Goal: Transaction & Acquisition: Purchase product/service

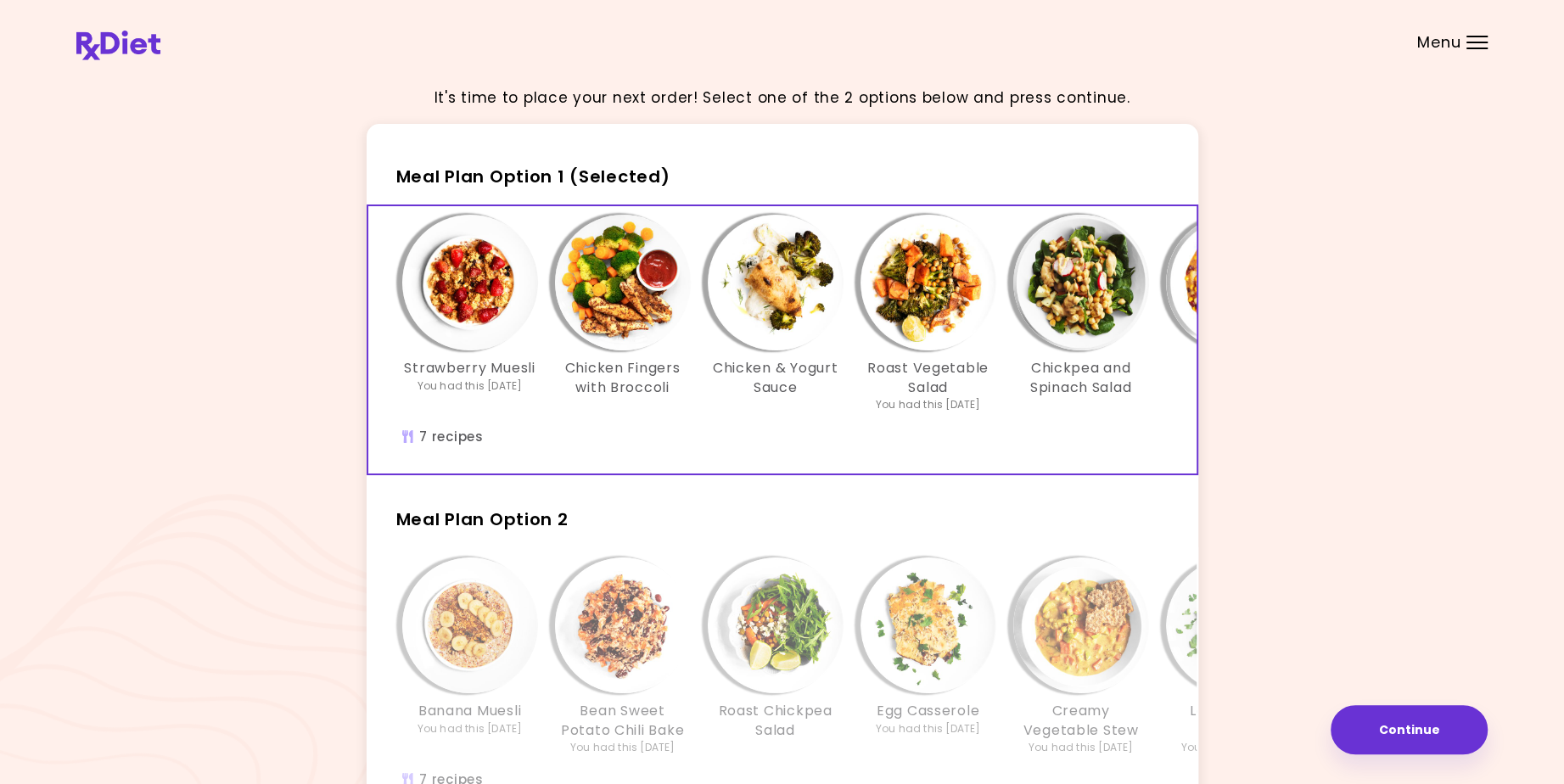
click at [1471, 41] on div at bounding box center [1477, 42] width 21 height 2
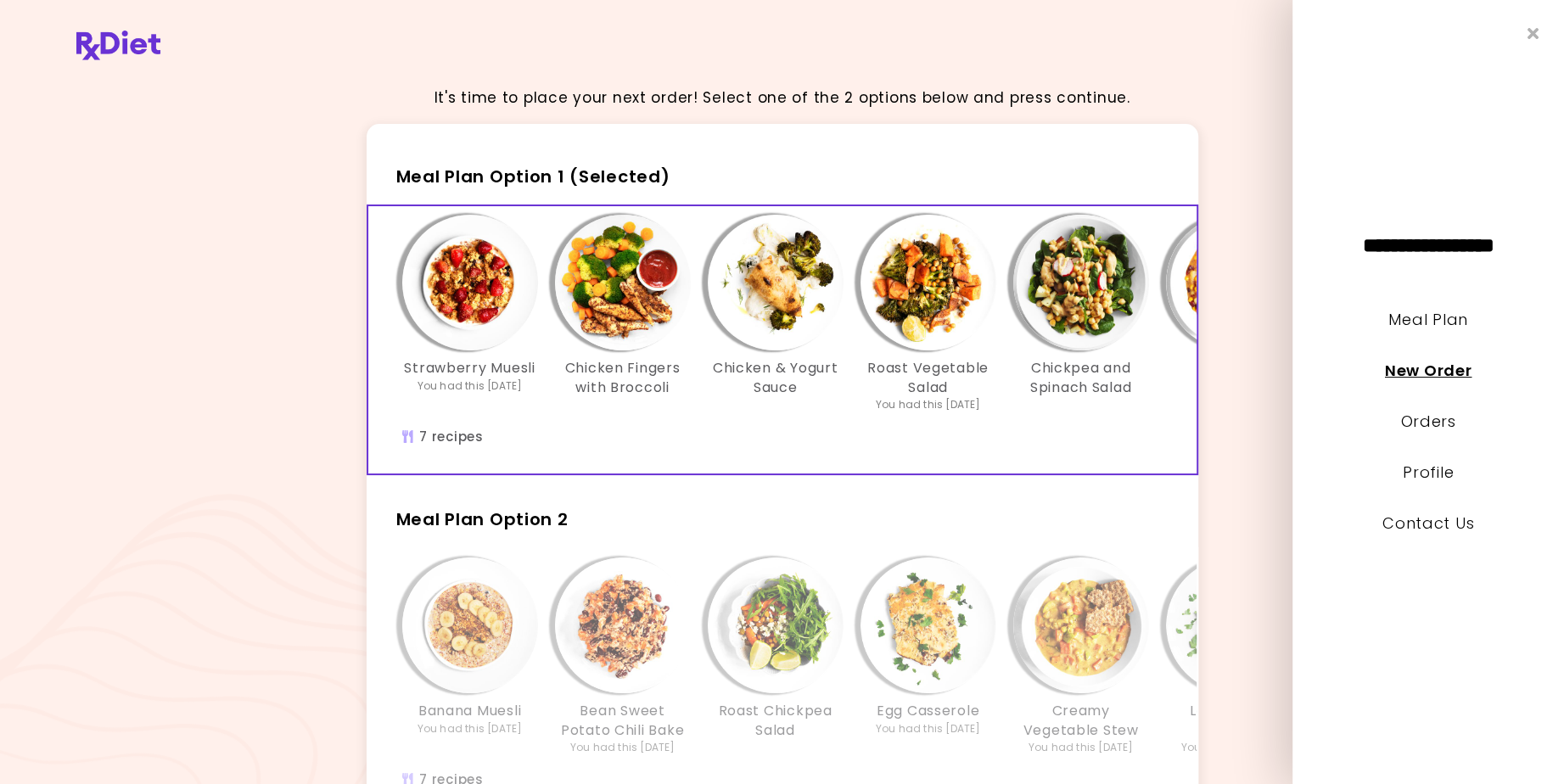
click at [1443, 370] on link "New Order" at bounding box center [1428, 370] width 87 height 21
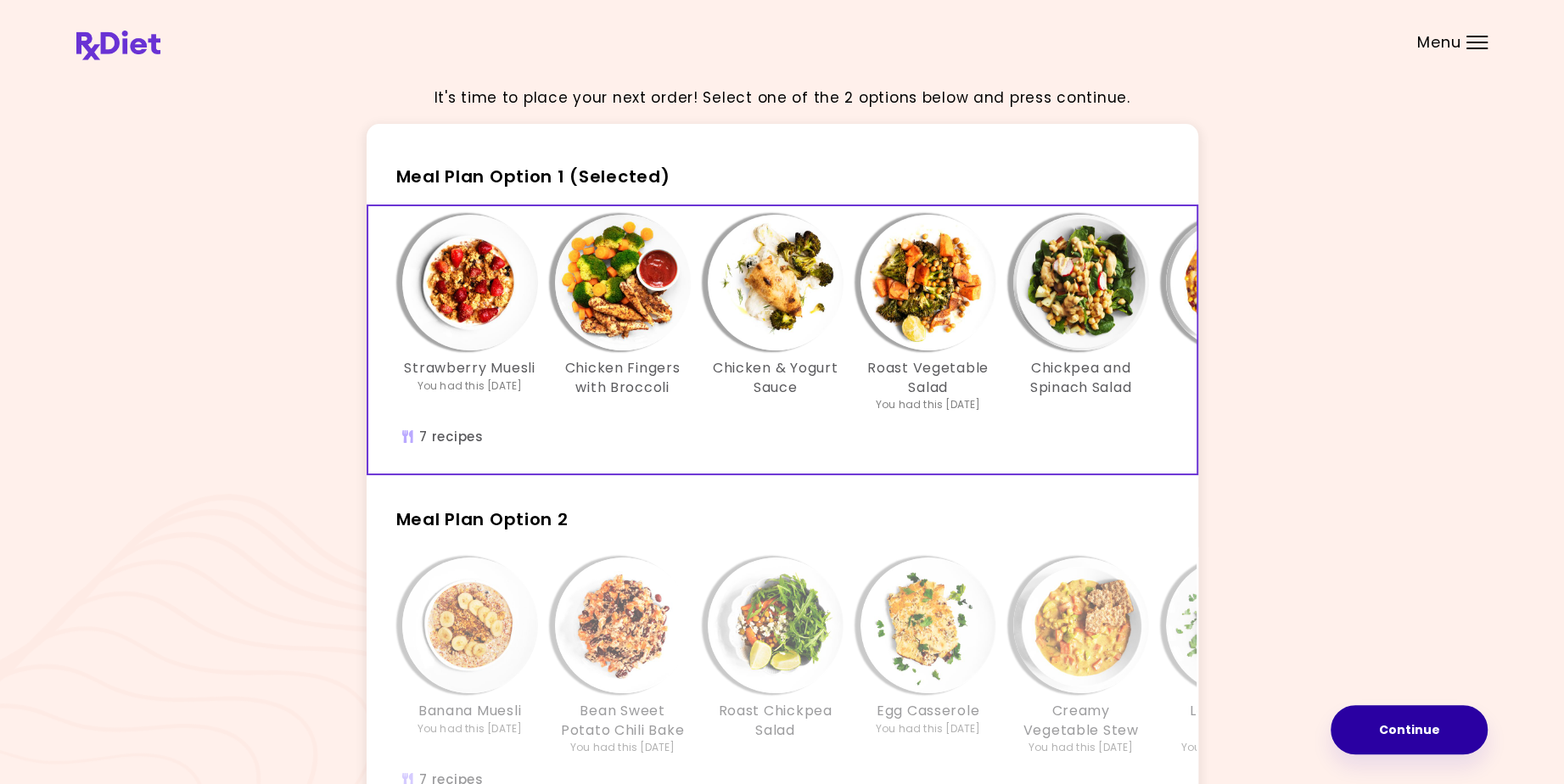
click at [1416, 727] on button "Continue" at bounding box center [1409, 729] width 157 height 49
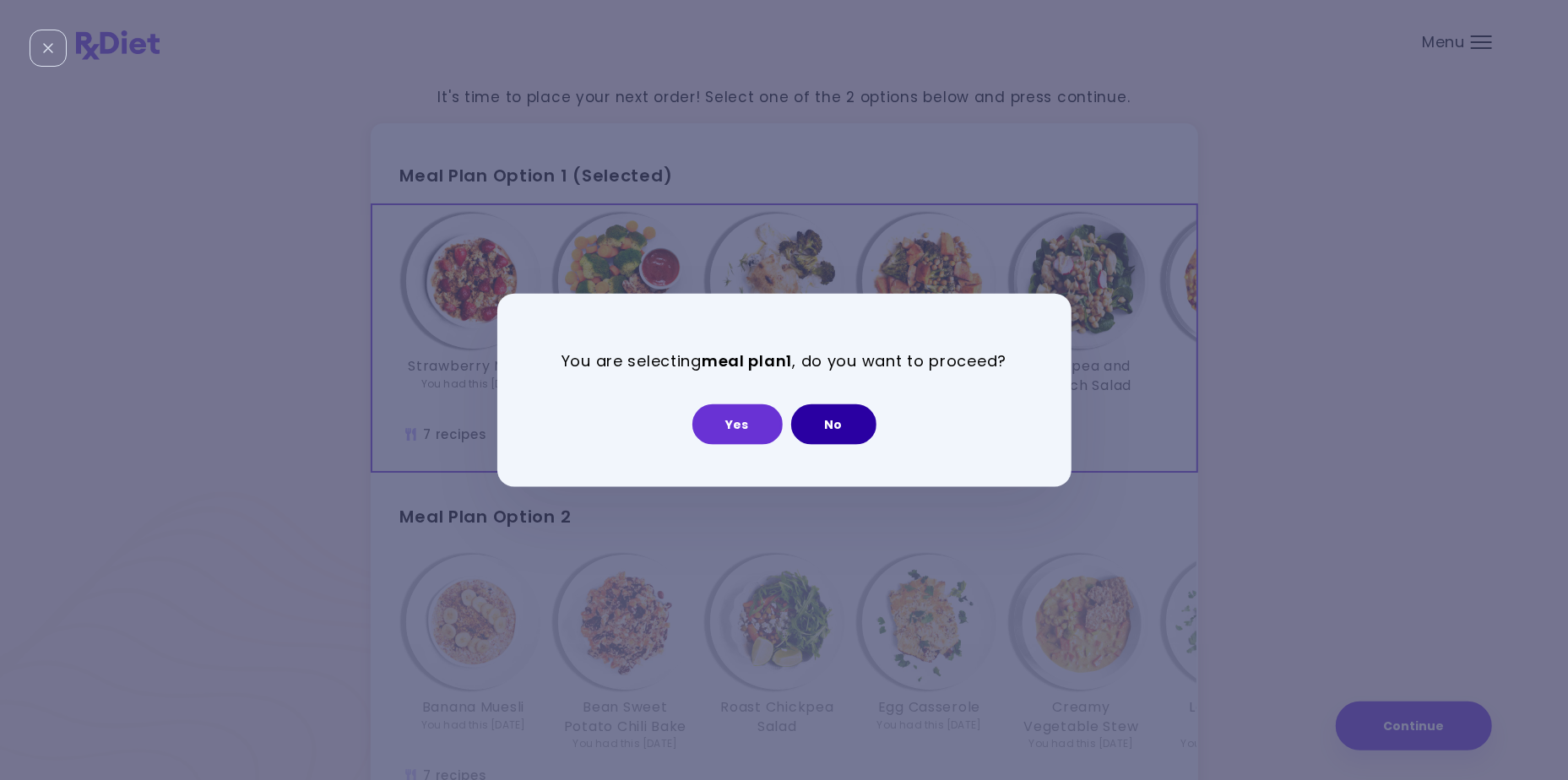
click at [817, 419] on button "No" at bounding box center [834, 423] width 85 height 40
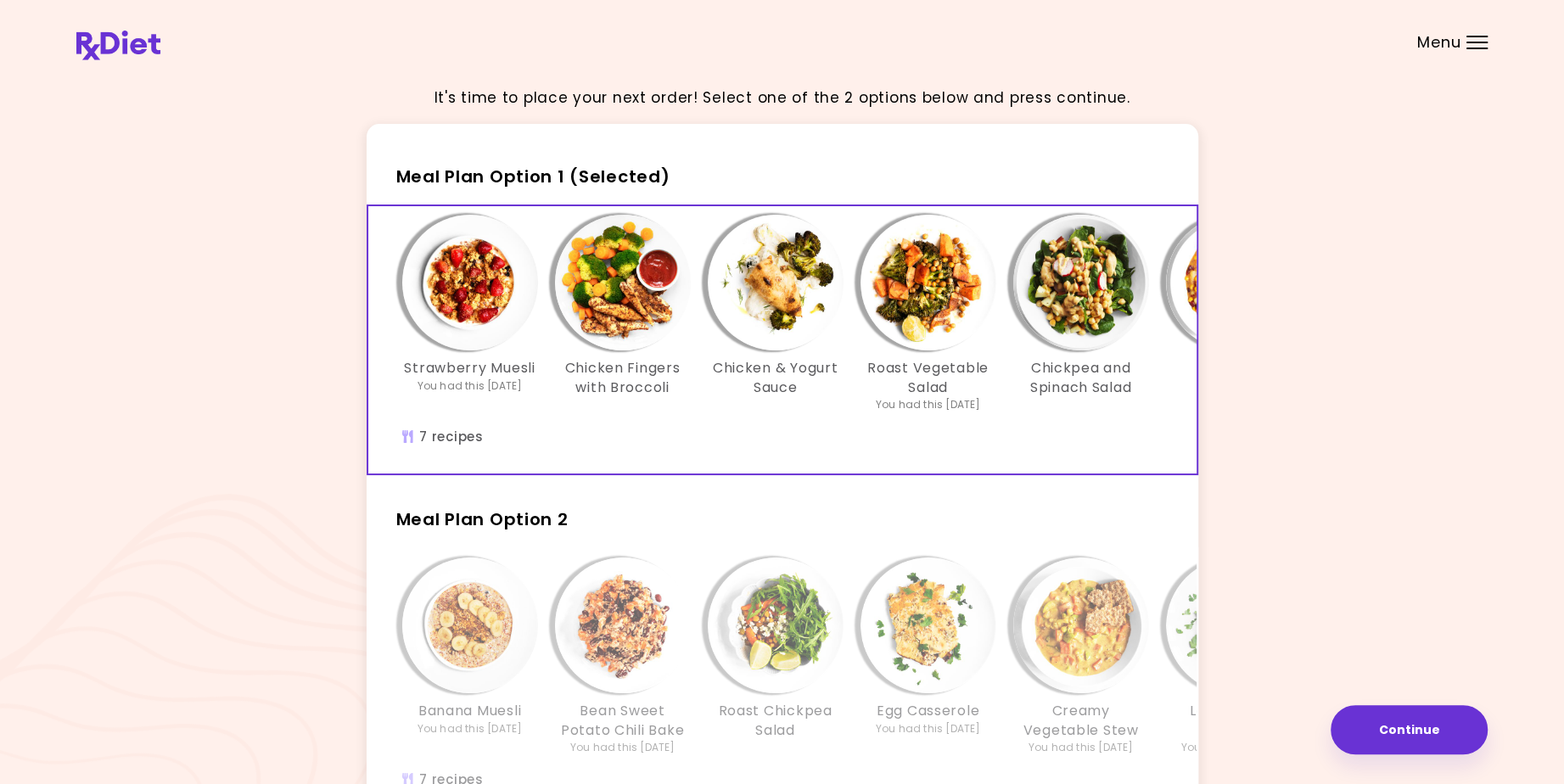
click at [481, 292] on img "Info - Strawberry Muesli - Meal Plan Option 1 (Selected)" at bounding box center [470, 282] width 136 height 136
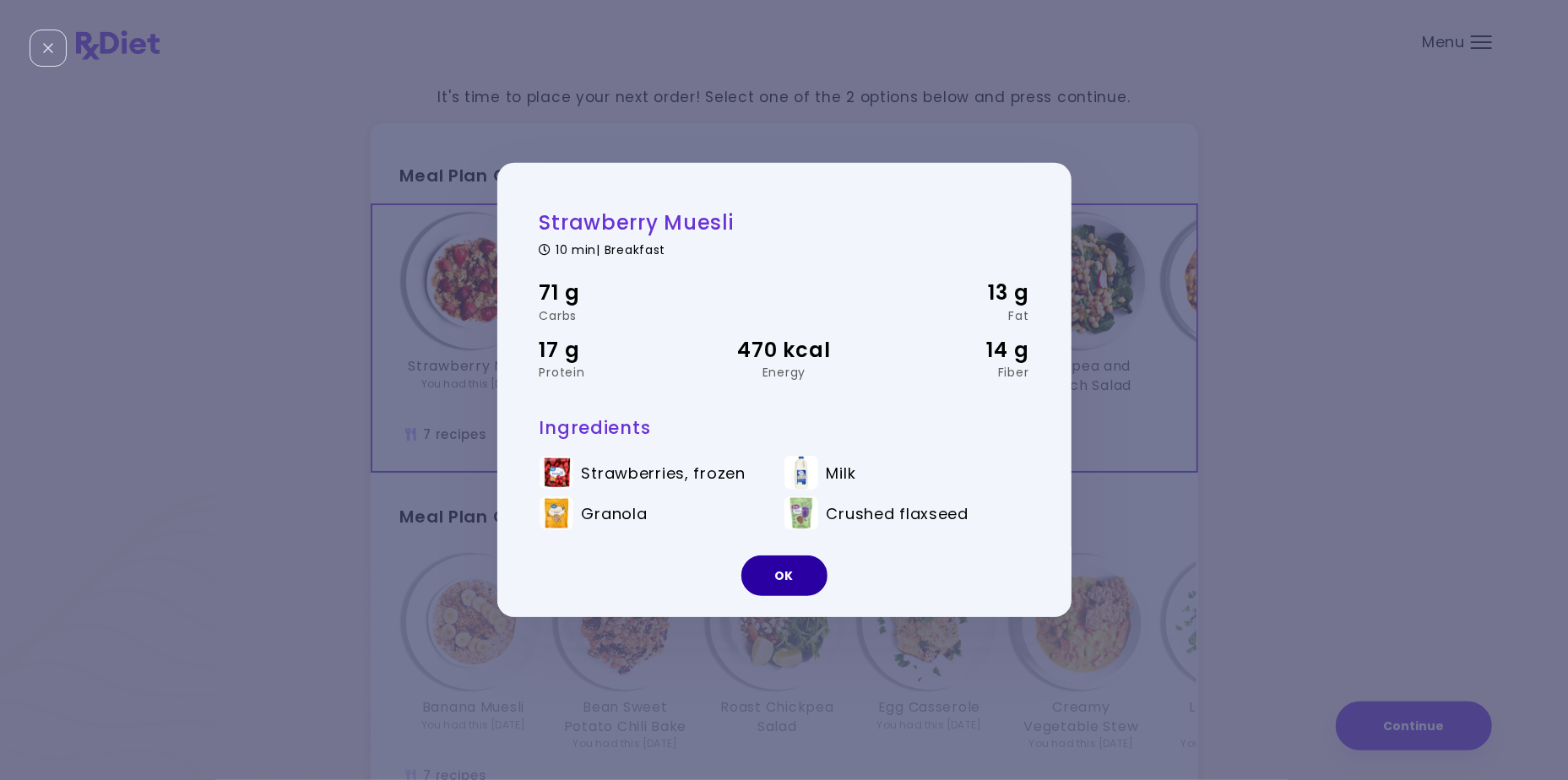
click at [796, 579] on button "OK" at bounding box center [784, 575] width 86 height 40
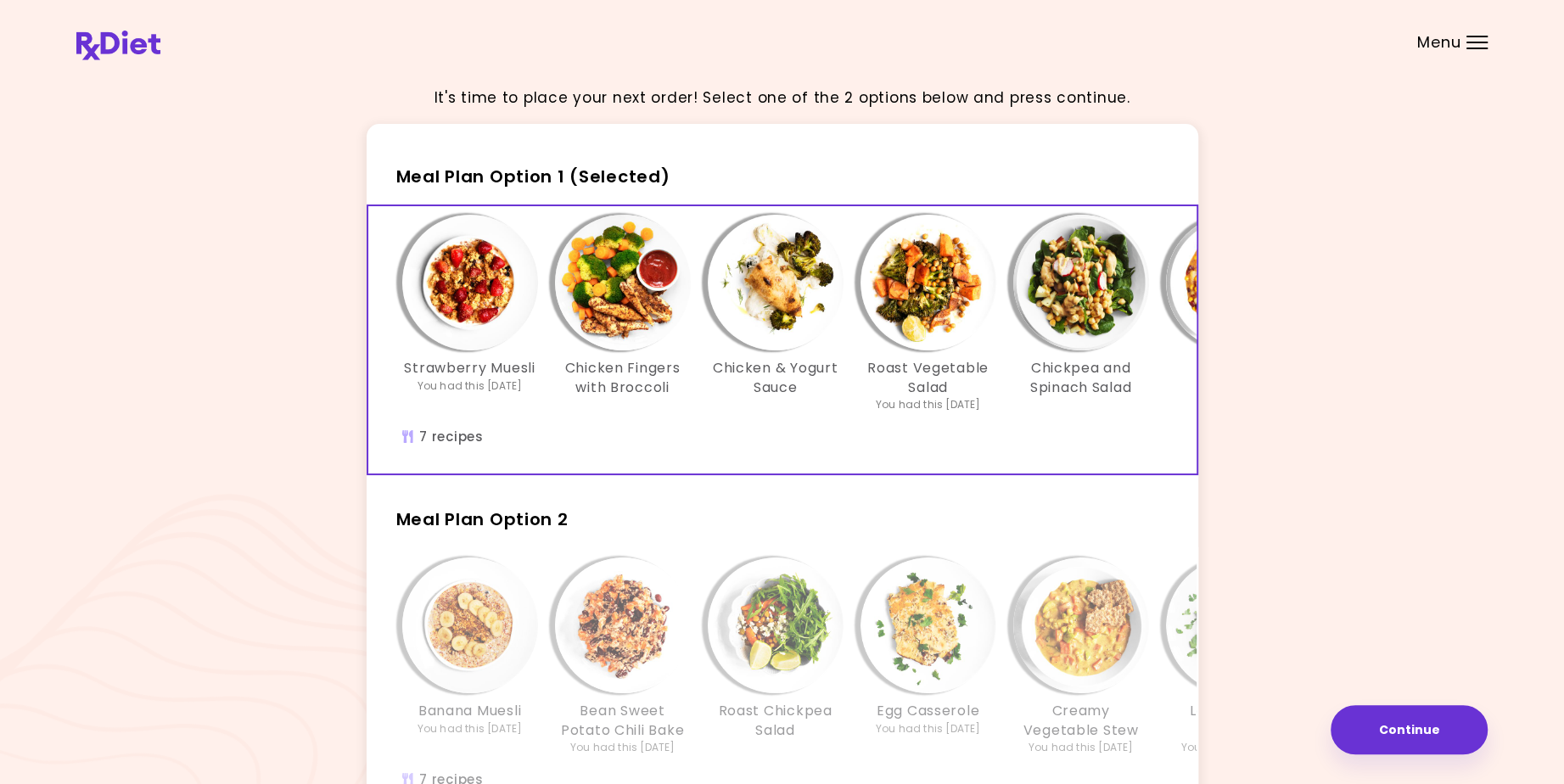
click at [625, 286] on img "Info - Chicken Fingers with Broccoli - Meal Plan Option 1 (Selected)" at bounding box center [623, 282] width 136 height 136
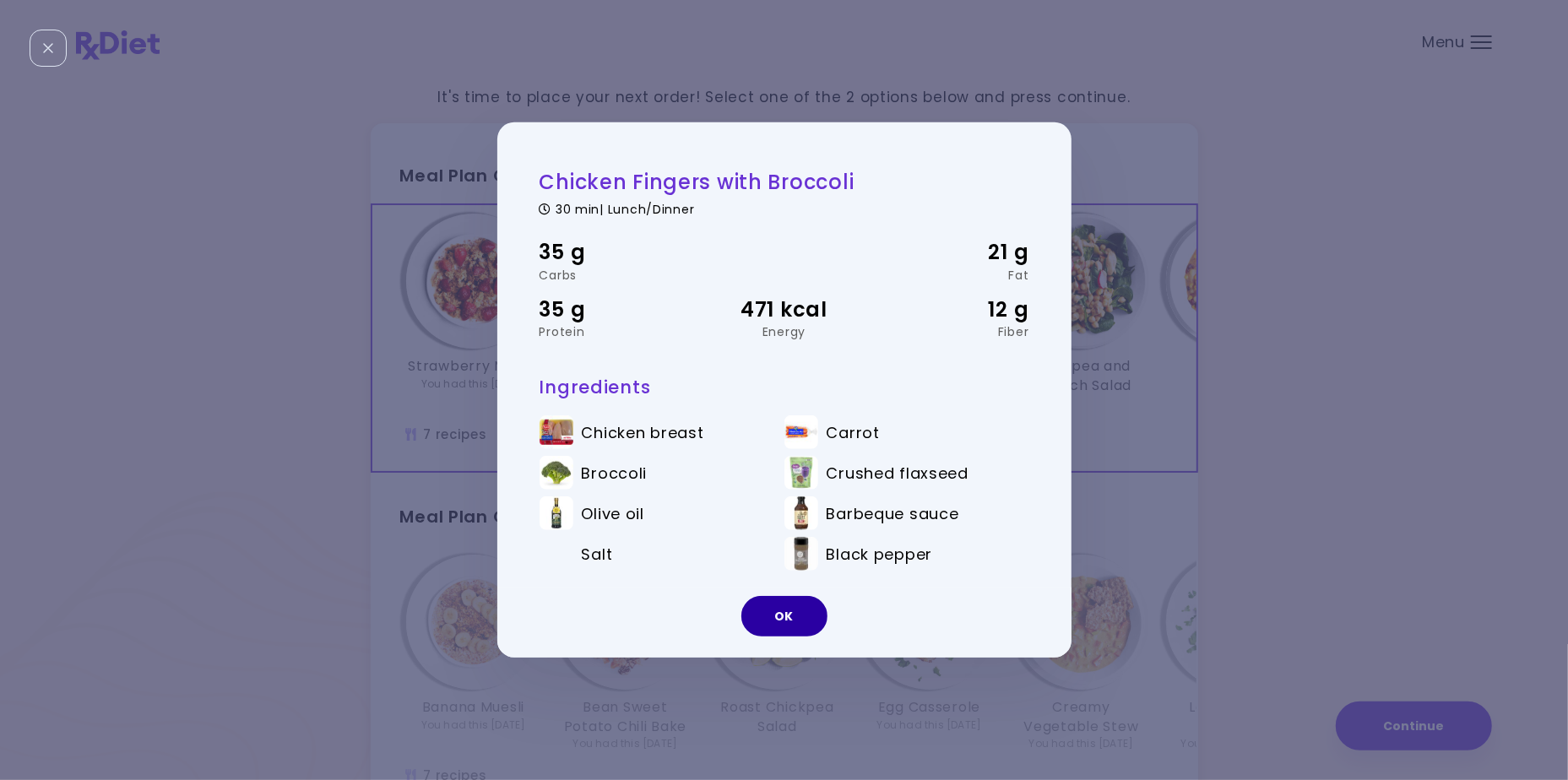
click at [784, 617] on button "OK" at bounding box center [784, 616] width 86 height 40
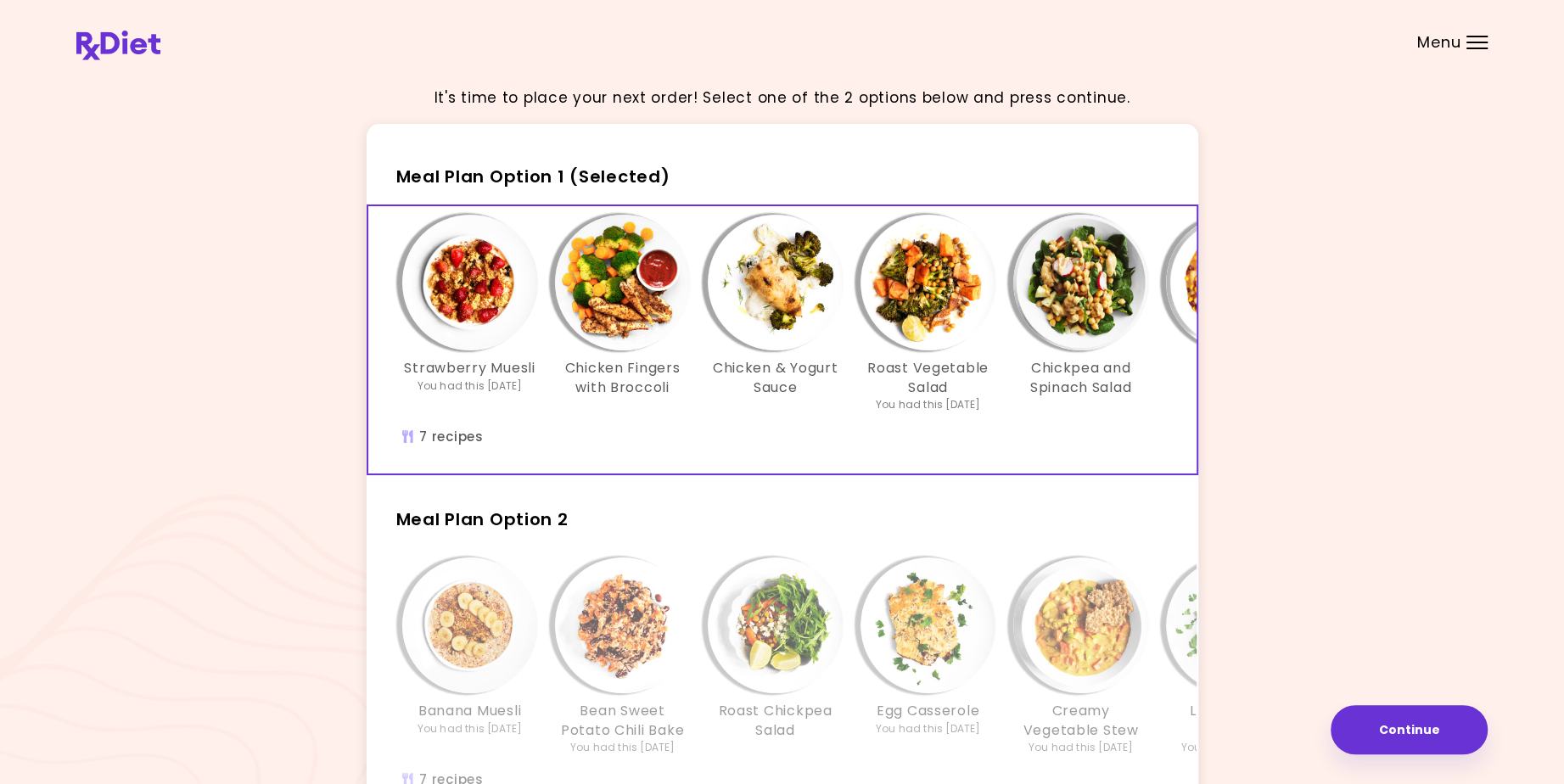
click at [778, 294] on img "Info - Chicken & Yogurt Sauce - Meal Plan Option 1 (Selected)" at bounding box center [776, 282] width 136 height 136
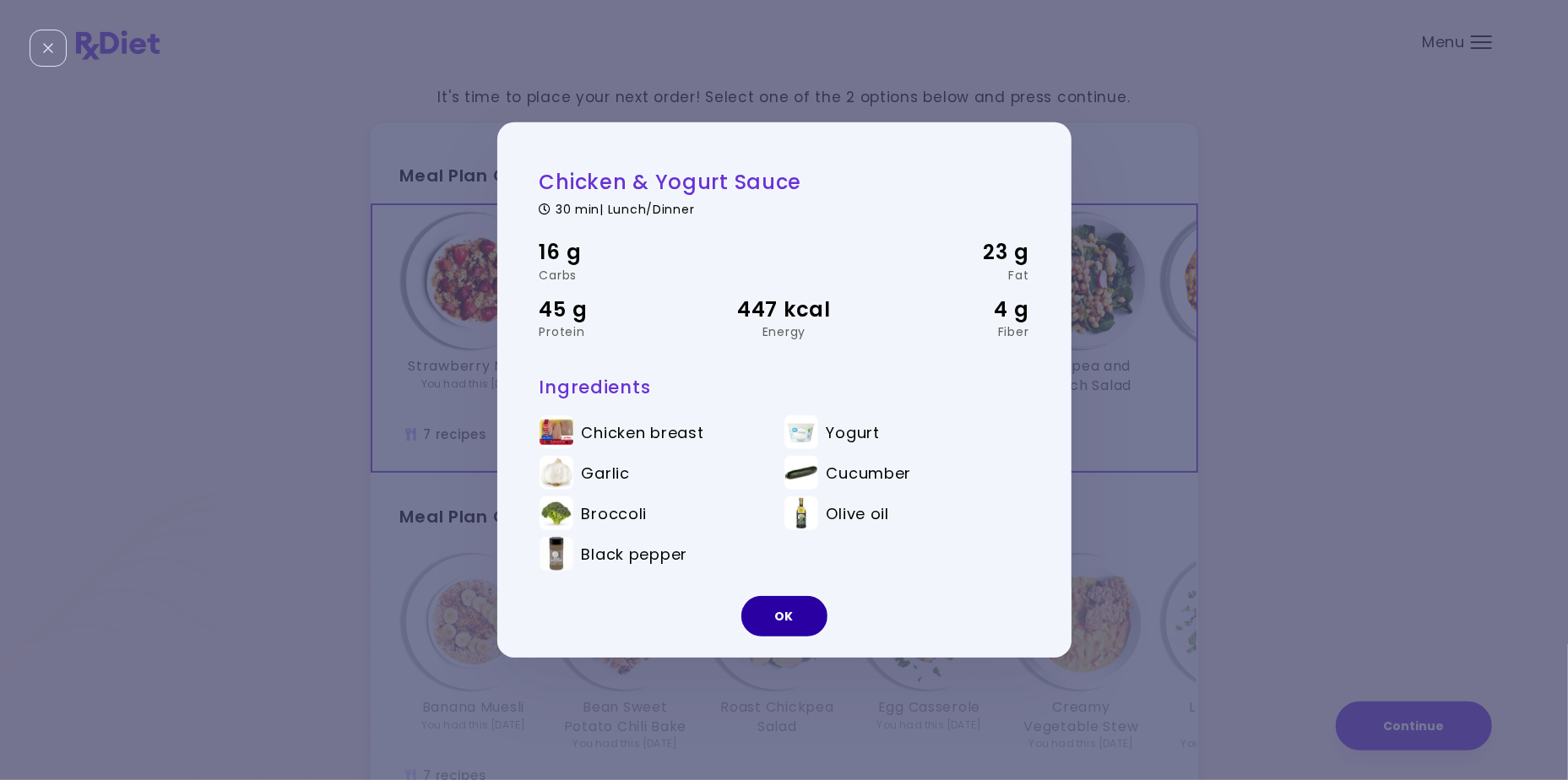
click at [780, 614] on button "OK" at bounding box center [784, 616] width 86 height 40
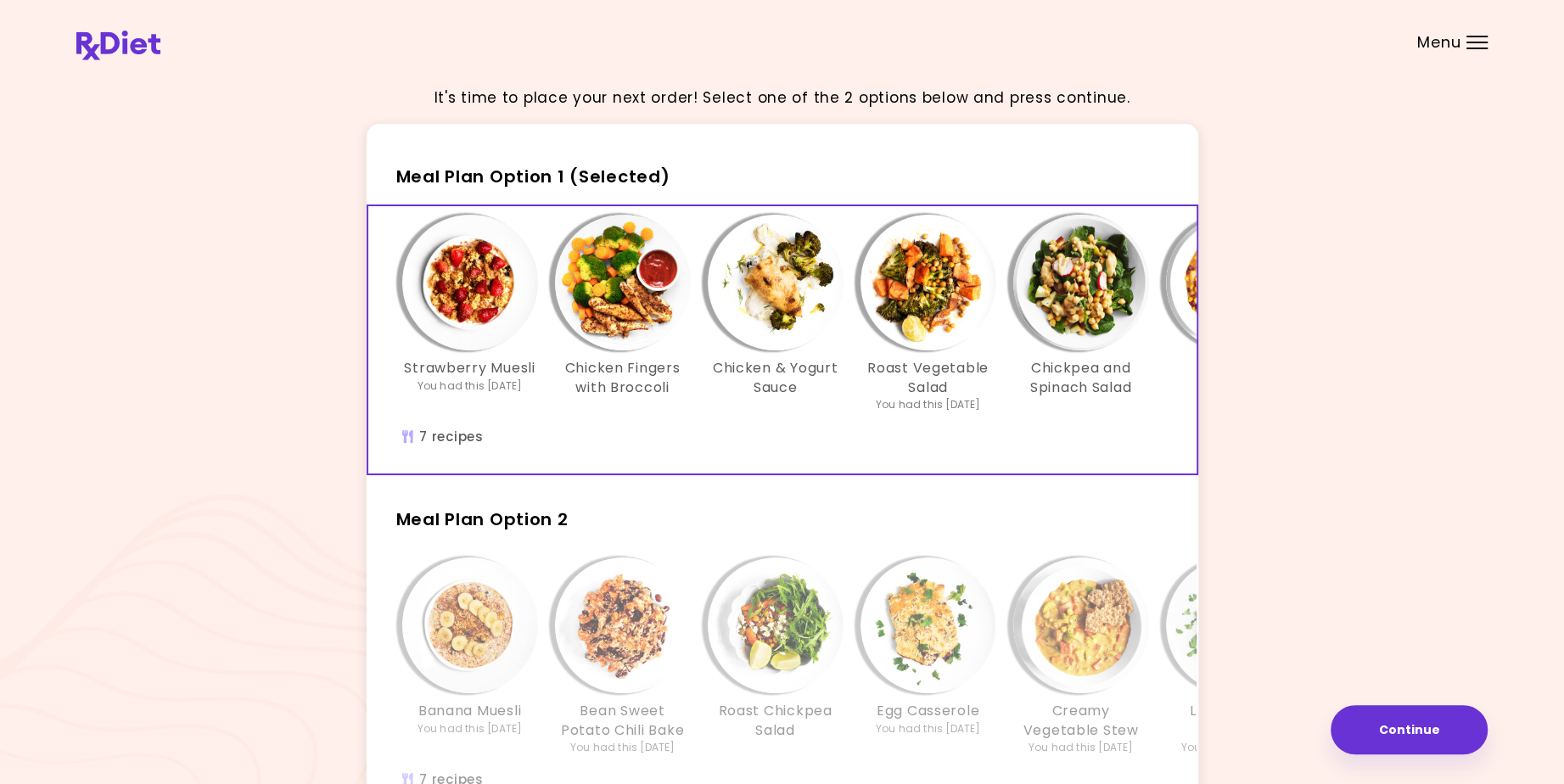
click at [923, 304] on img "Info - Roast Vegetable Salad - Meal Plan Option 1 (Selected)" at bounding box center [928, 282] width 136 height 136
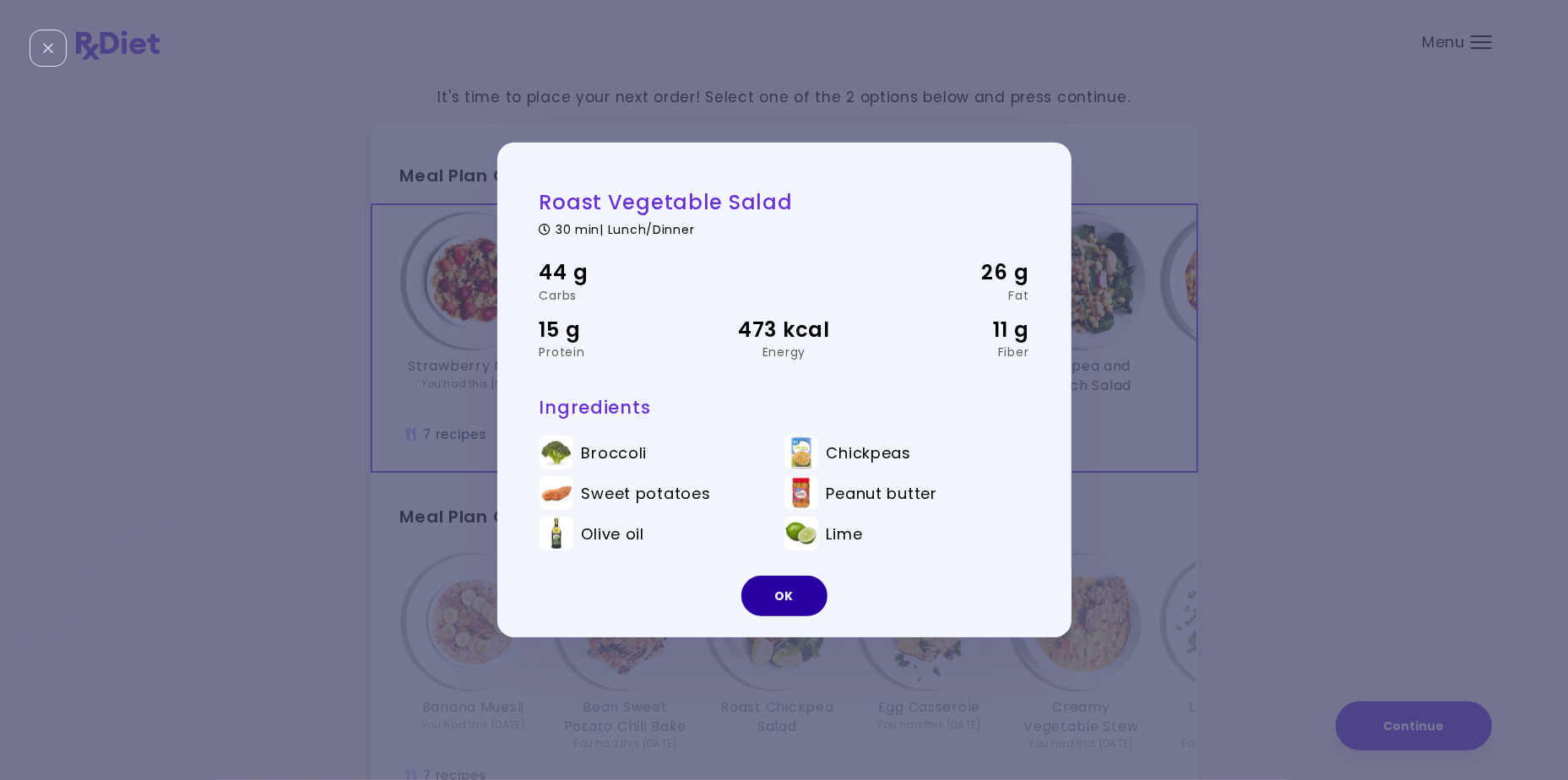
click at [774, 595] on button "OK" at bounding box center [784, 596] width 86 height 40
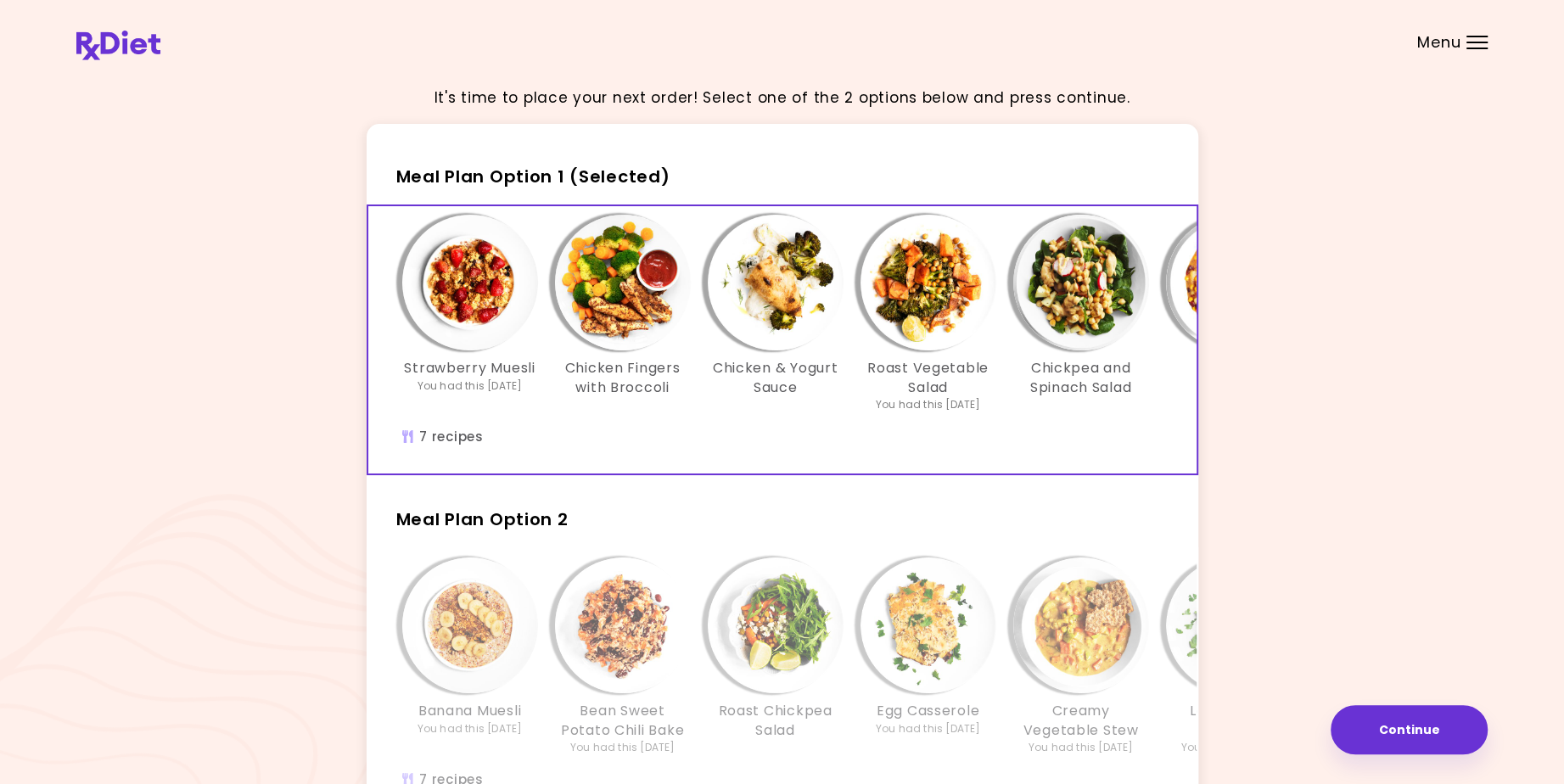
click at [1083, 303] on img "Info - Chickpea and Spinach Salad - Meal Plan Option 1 (Selected)" at bounding box center [1081, 282] width 136 height 136
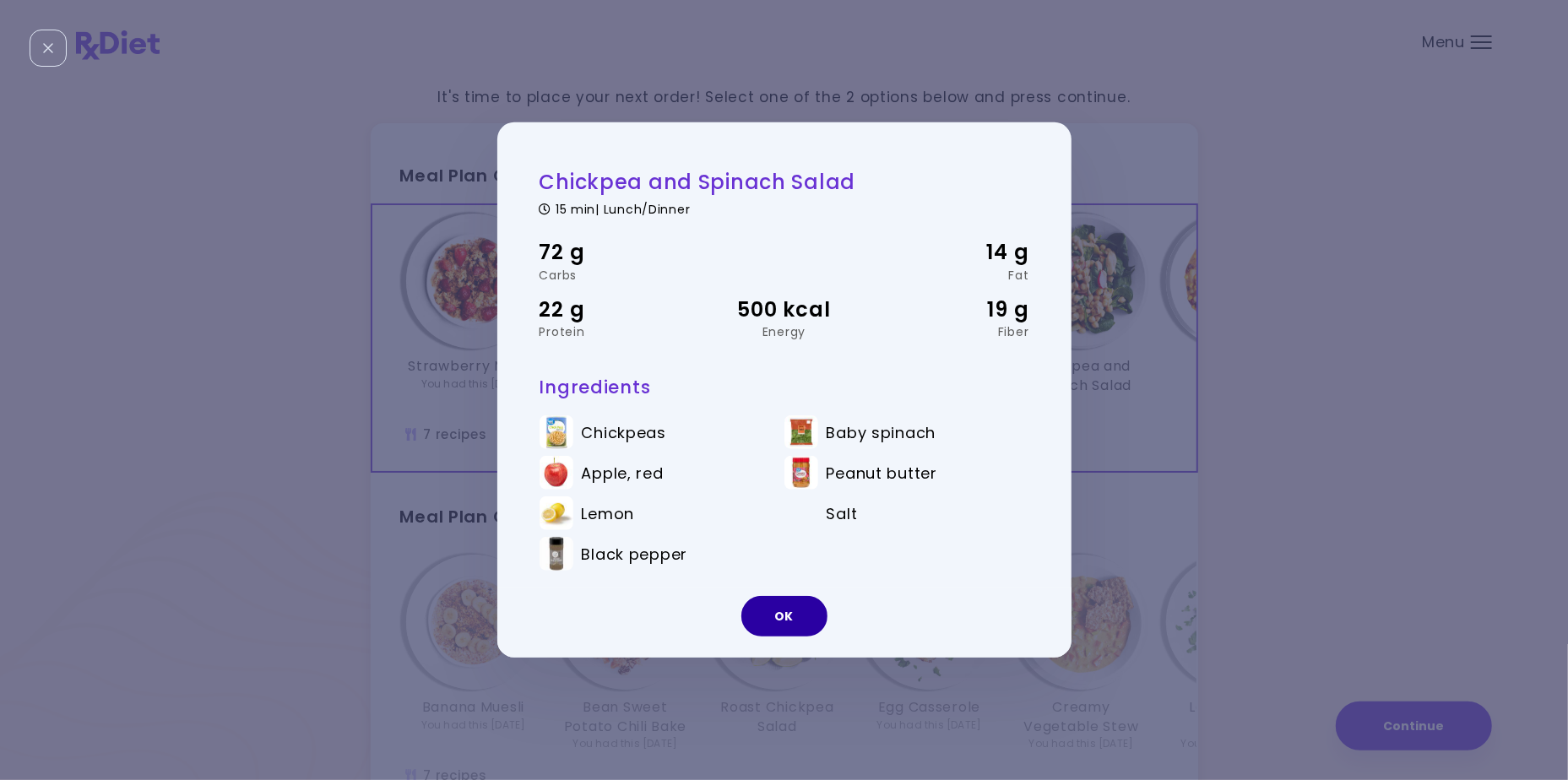
click at [777, 617] on button "OK" at bounding box center [784, 616] width 86 height 40
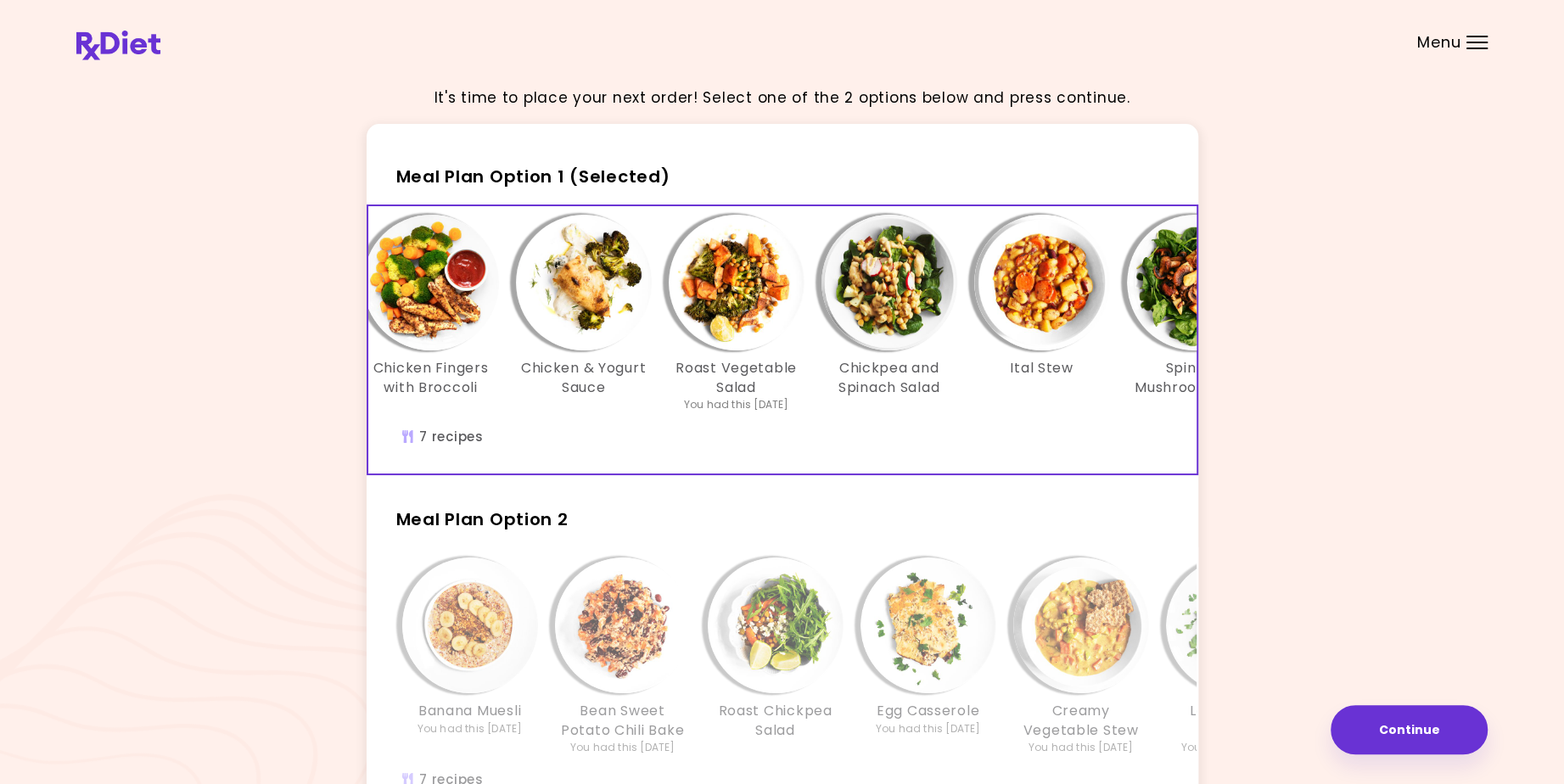
scroll to position [0, 249]
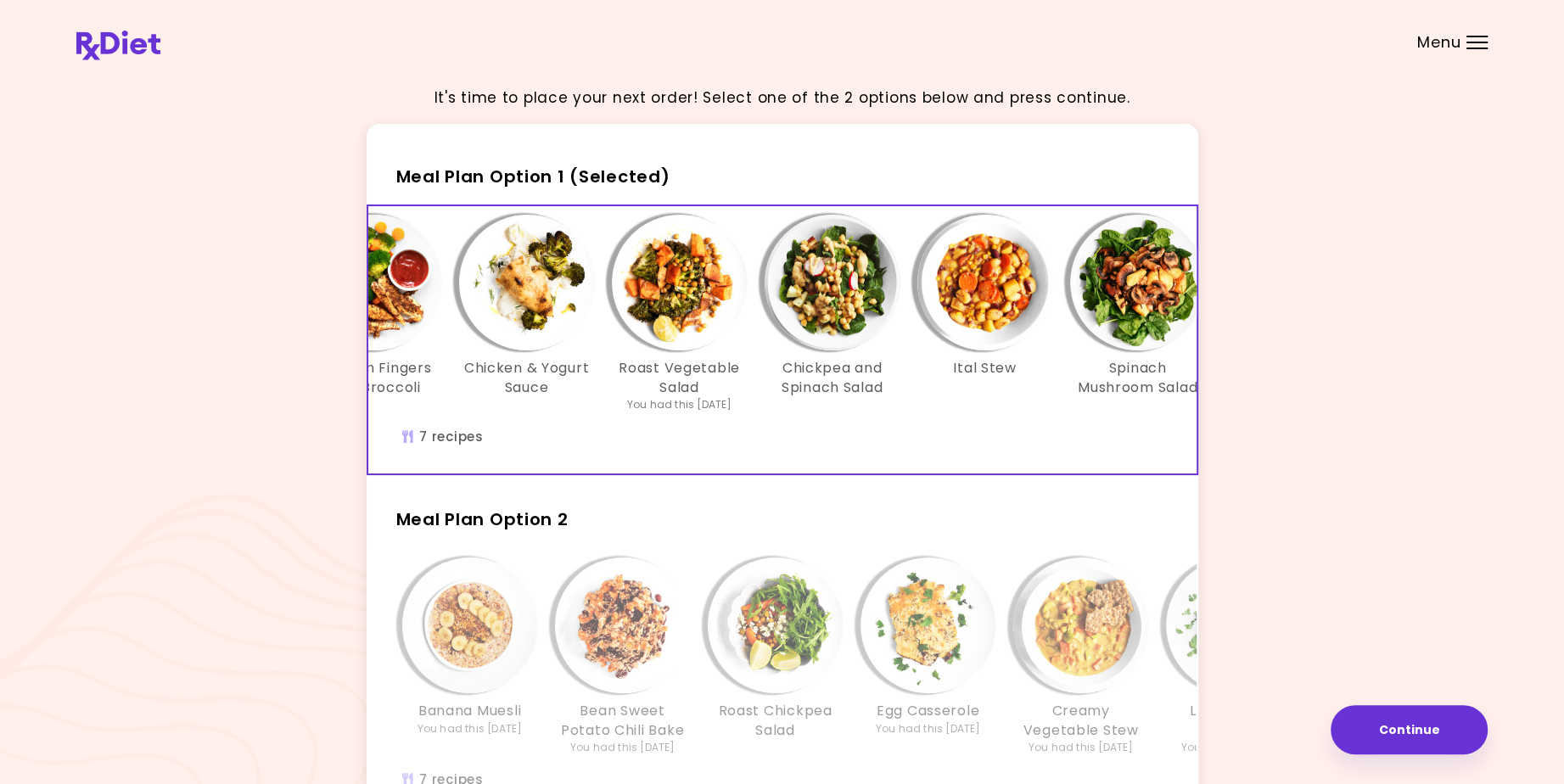
click at [992, 311] on img "Info - Ital Stew - Meal Plan Option 1 (Selected)" at bounding box center [986, 282] width 136 height 136
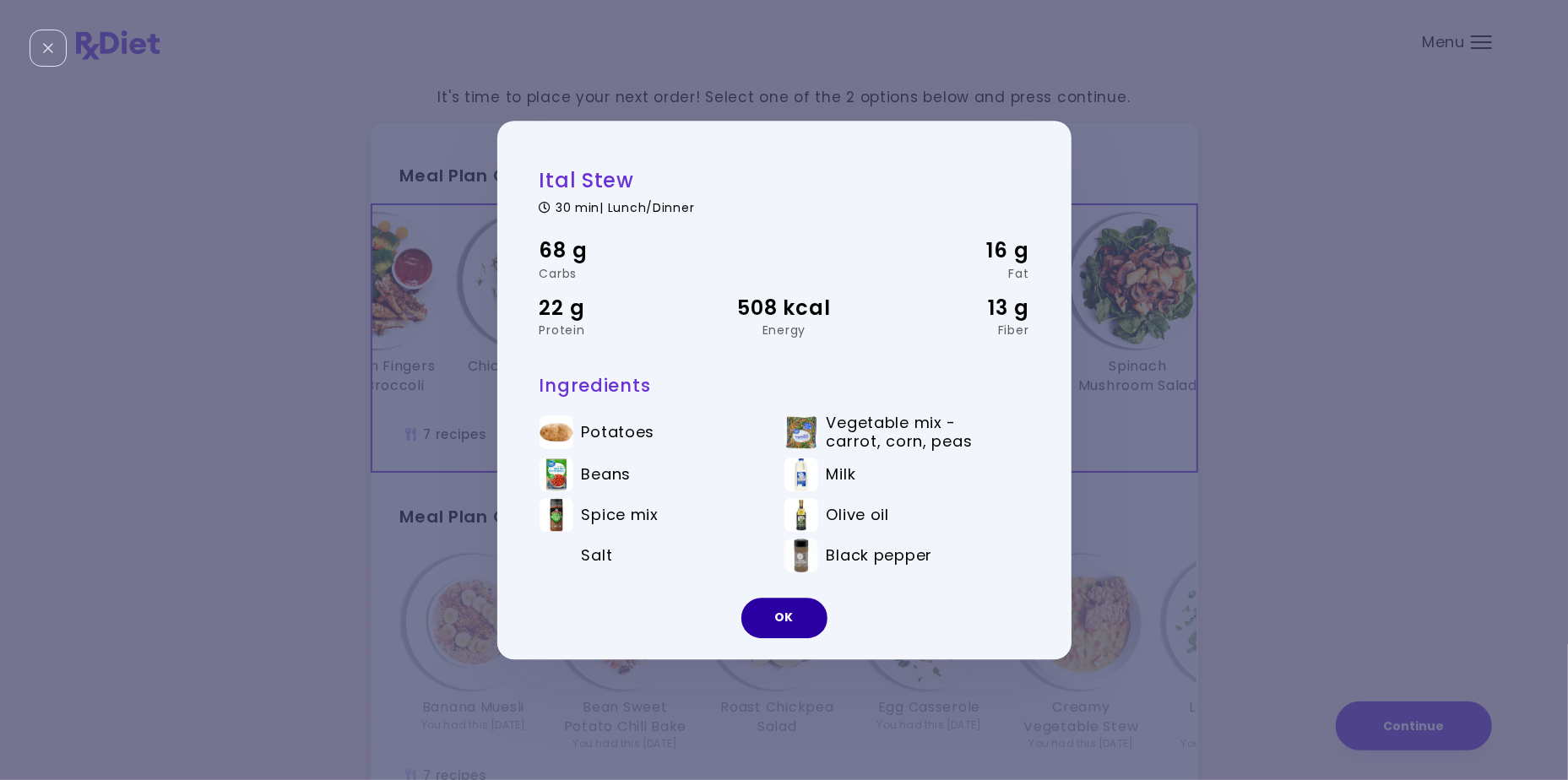
click at [784, 619] on button "OK" at bounding box center [784, 617] width 86 height 40
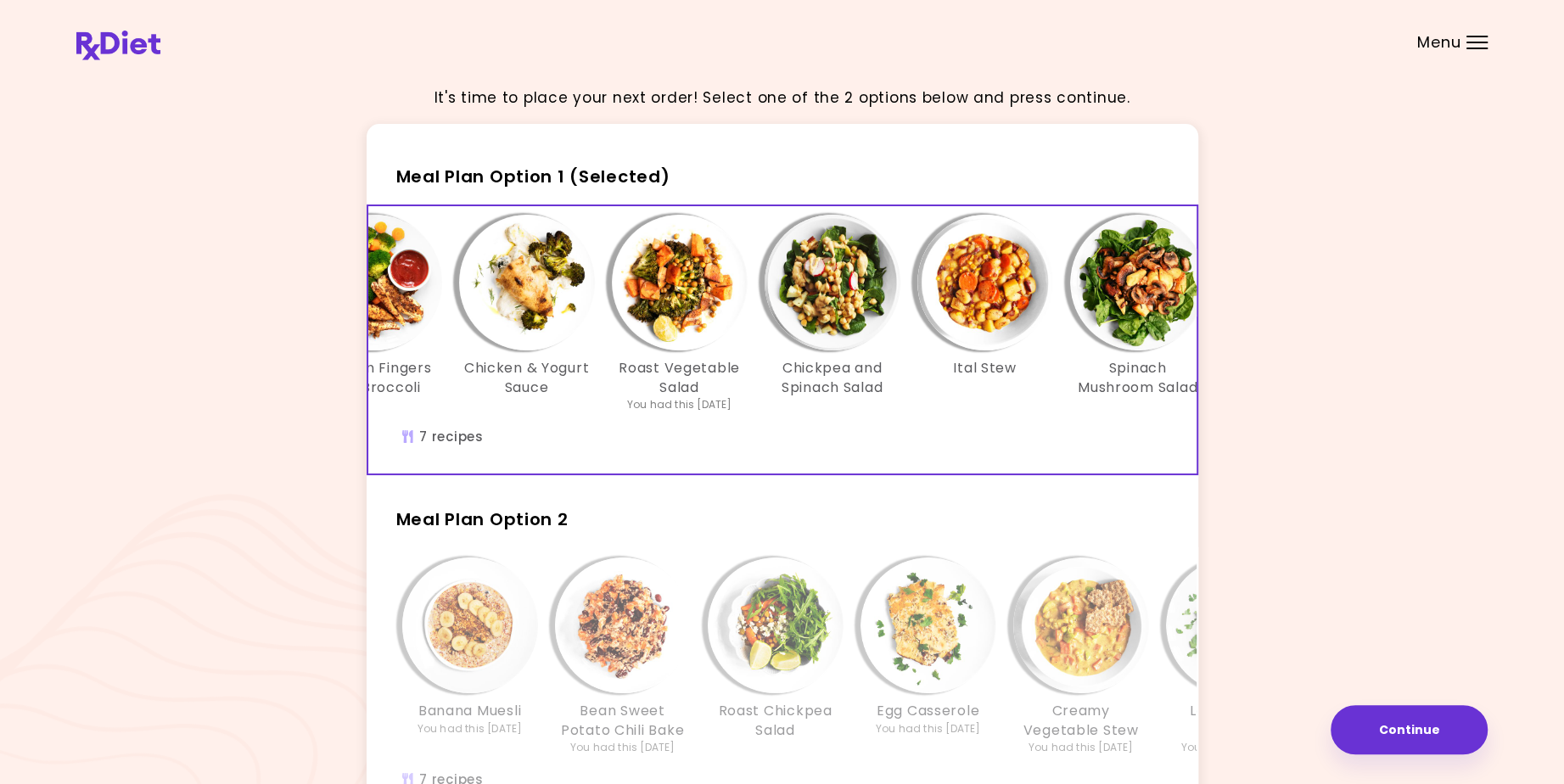
click at [1137, 281] on img "Info - Spinach Mushroom Salad - Meal Plan Option 1 (Selected)" at bounding box center [1138, 282] width 136 height 136
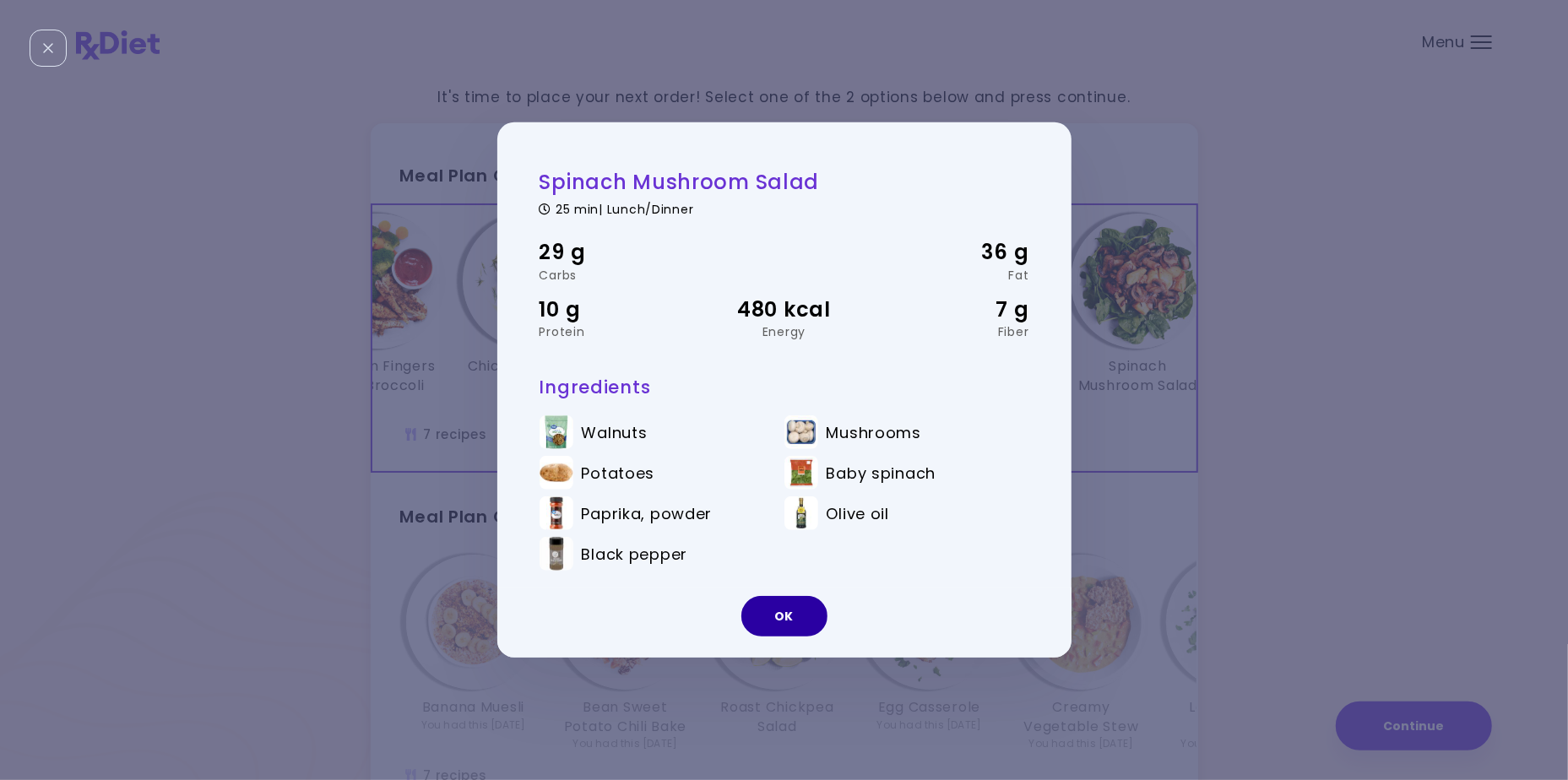
click at [789, 617] on button "OK" at bounding box center [784, 616] width 86 height 40
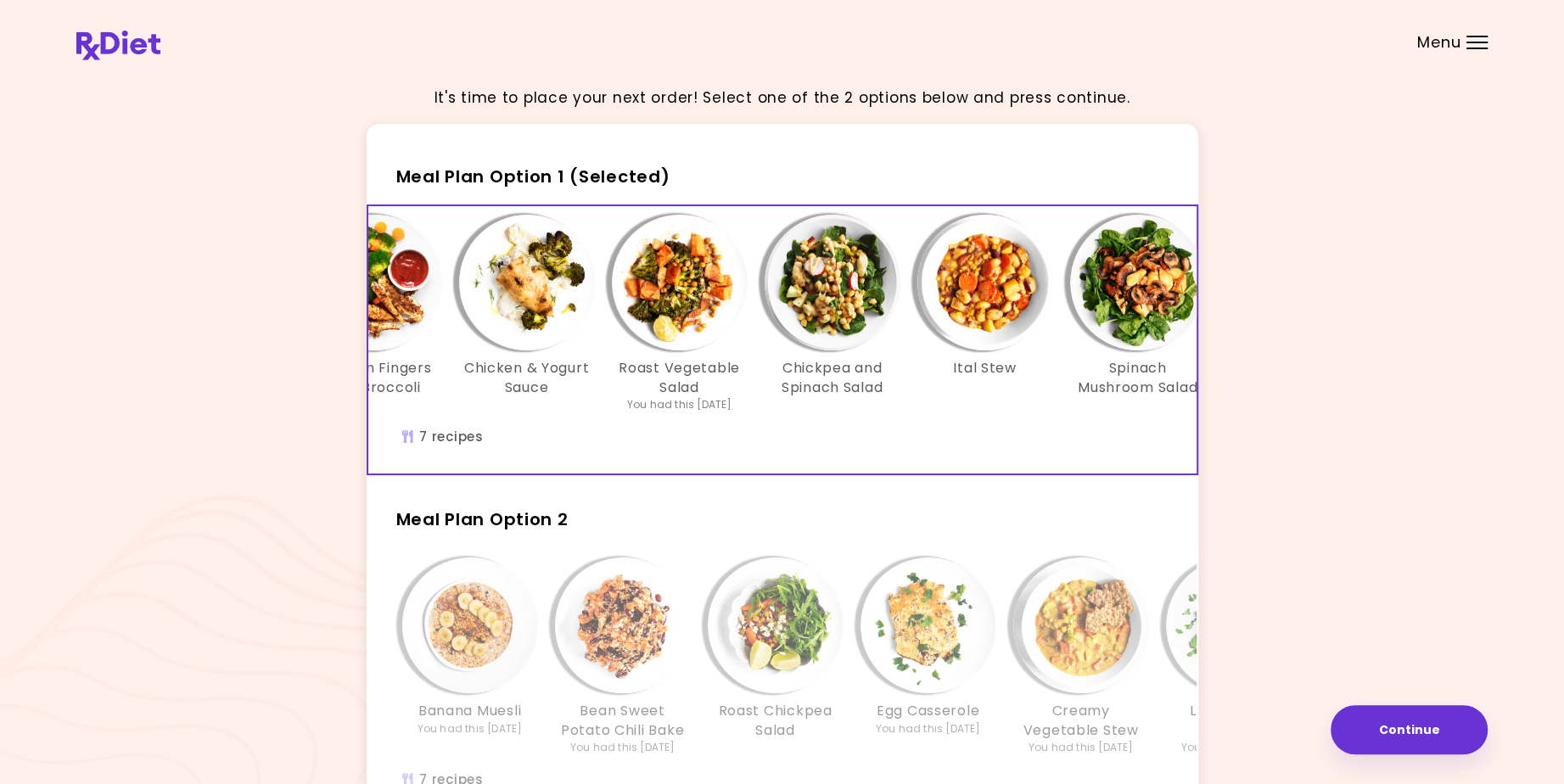
scroll to position [85, 0]
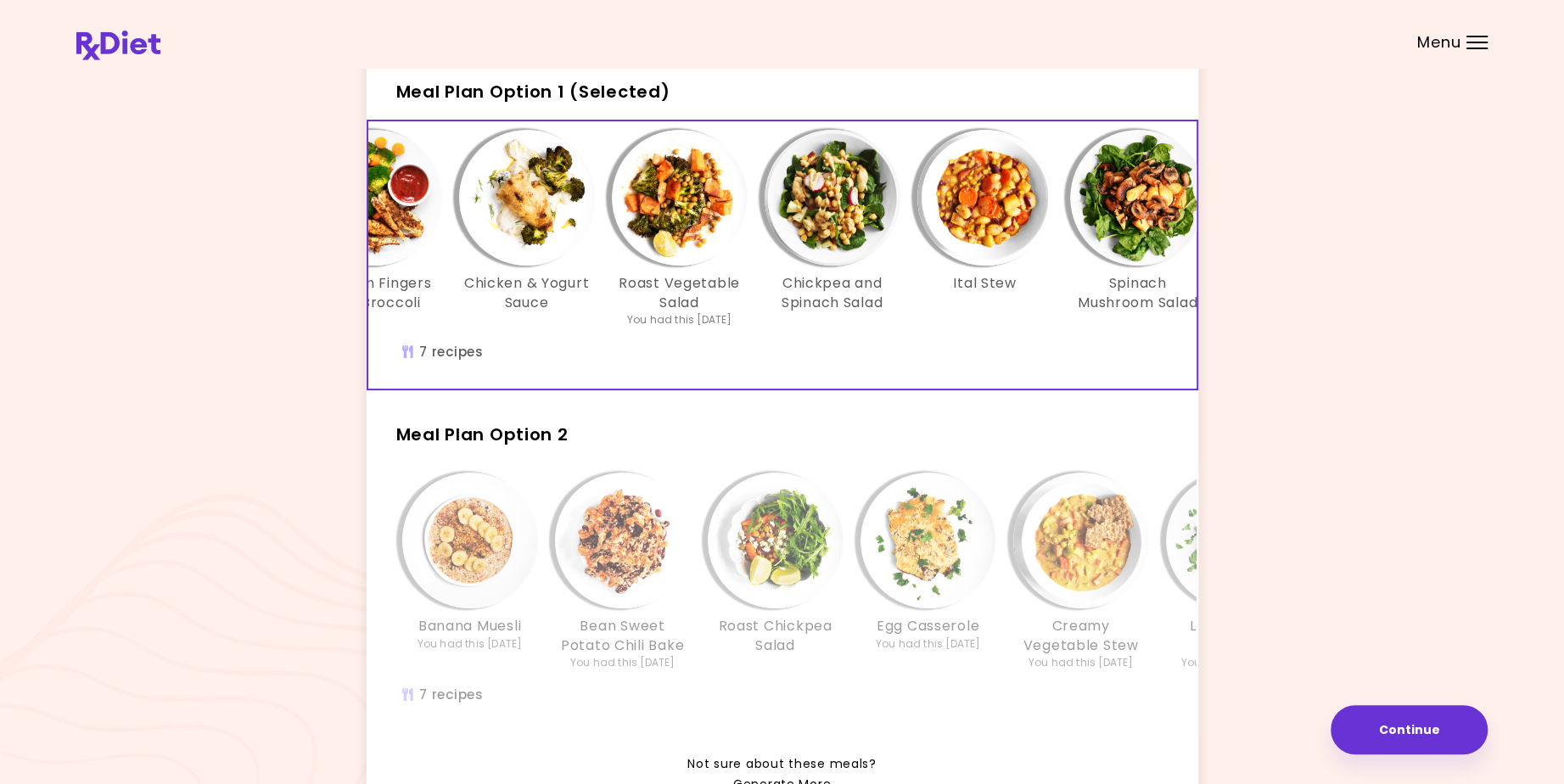
click at [599, 548] on img "Info - Bean Sweet Potato Chili Bake - Meal Plan Option 2" at bounding box center [623, 540] width 136 height 136
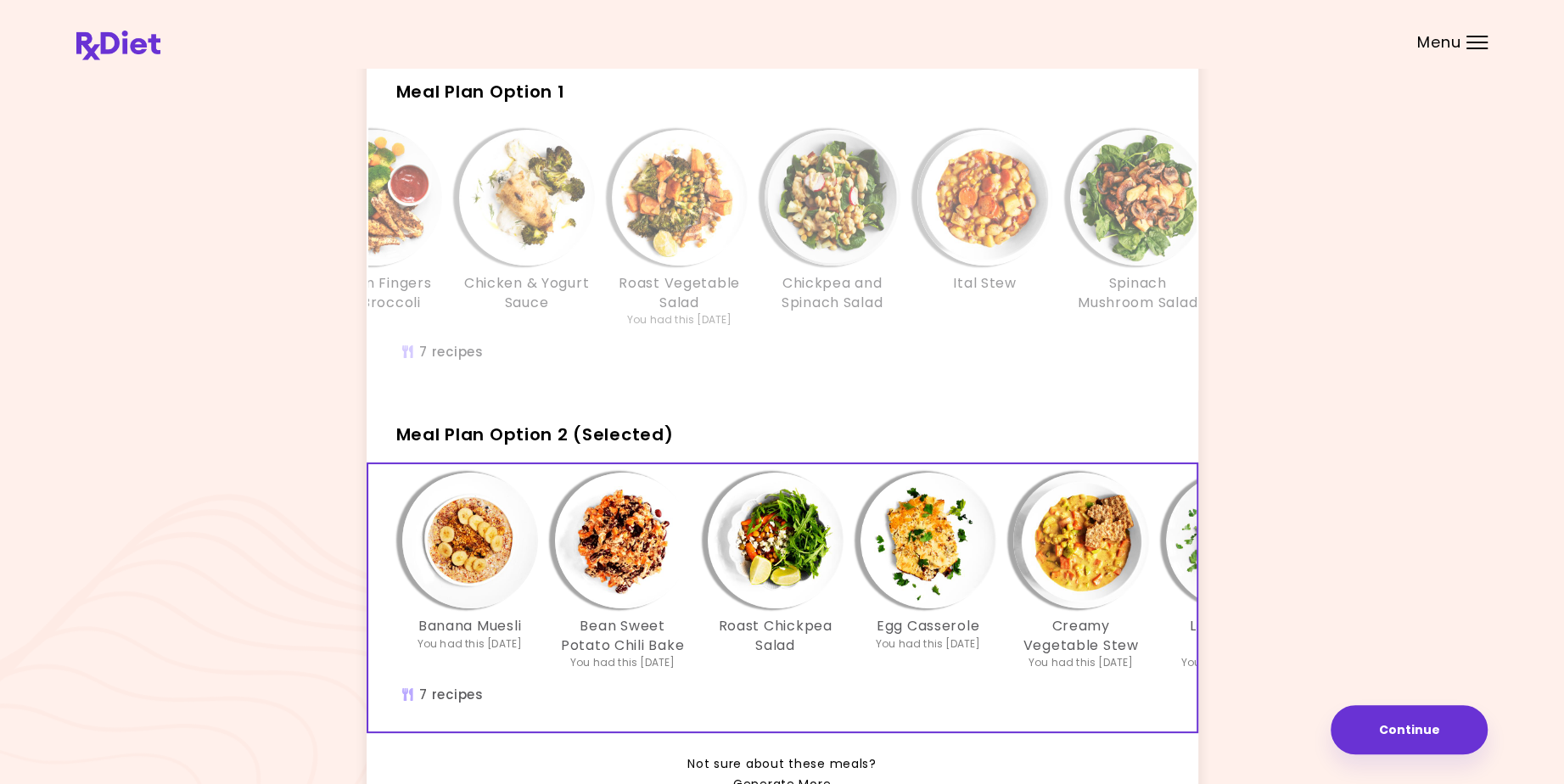
click at [607, 561] on img "Info - Bean Sweet Potato Chili Bake - Meal Plan Option 2 (Selected)" at bounding box center [623, 540] width 136 height 136
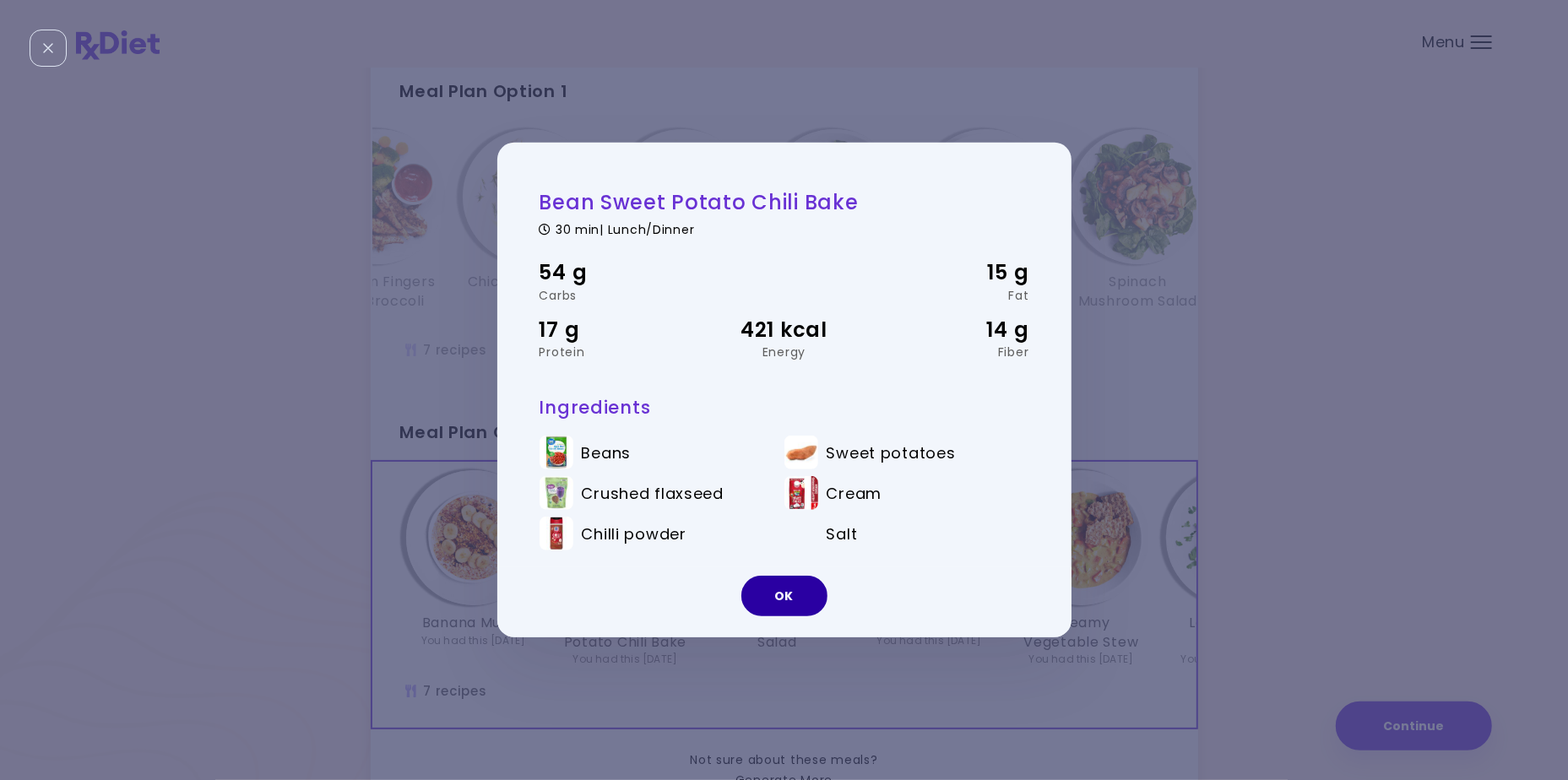
click at [796, 597] on button "OK" at bounding box center [784, 596] width 86 height 40
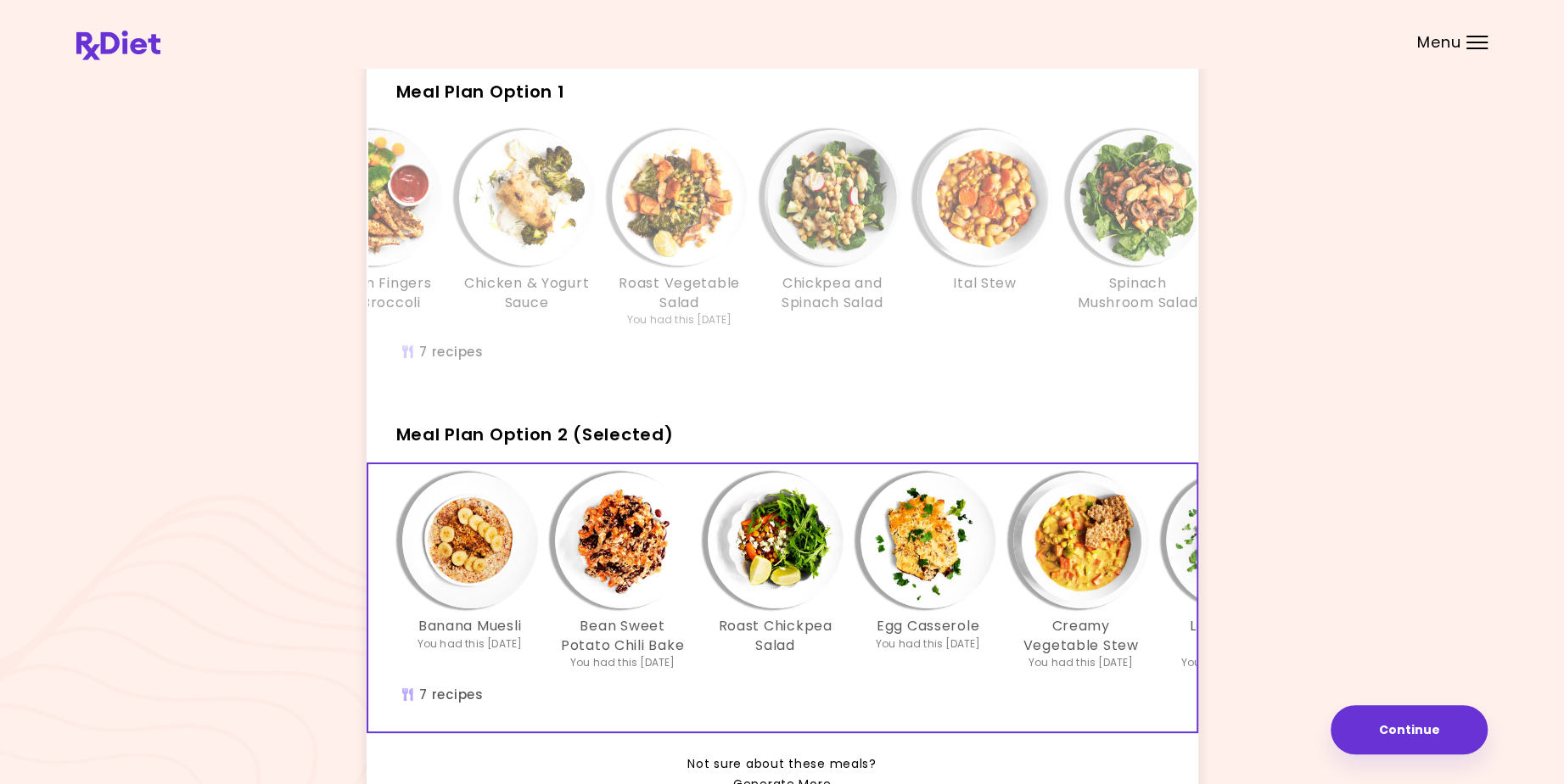
click at [931, 579] on img "Info - Egg Casserole - Meal Plan Option 2 (Selected)" at bounding box center [928, 540] width 136 height 136
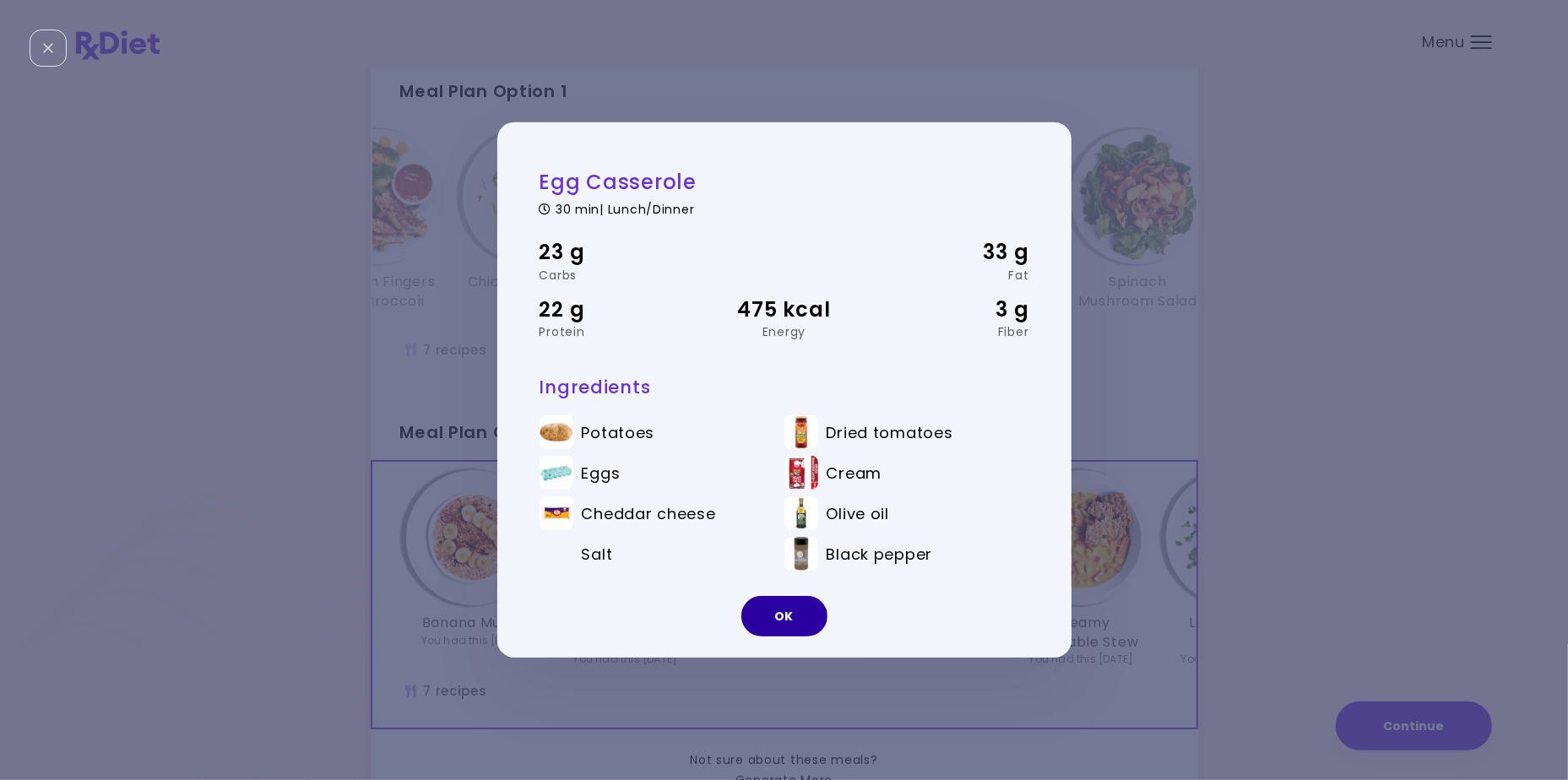
click at [789, 609] on button "OK" at bounding box center [784, 616] width 86 height 40
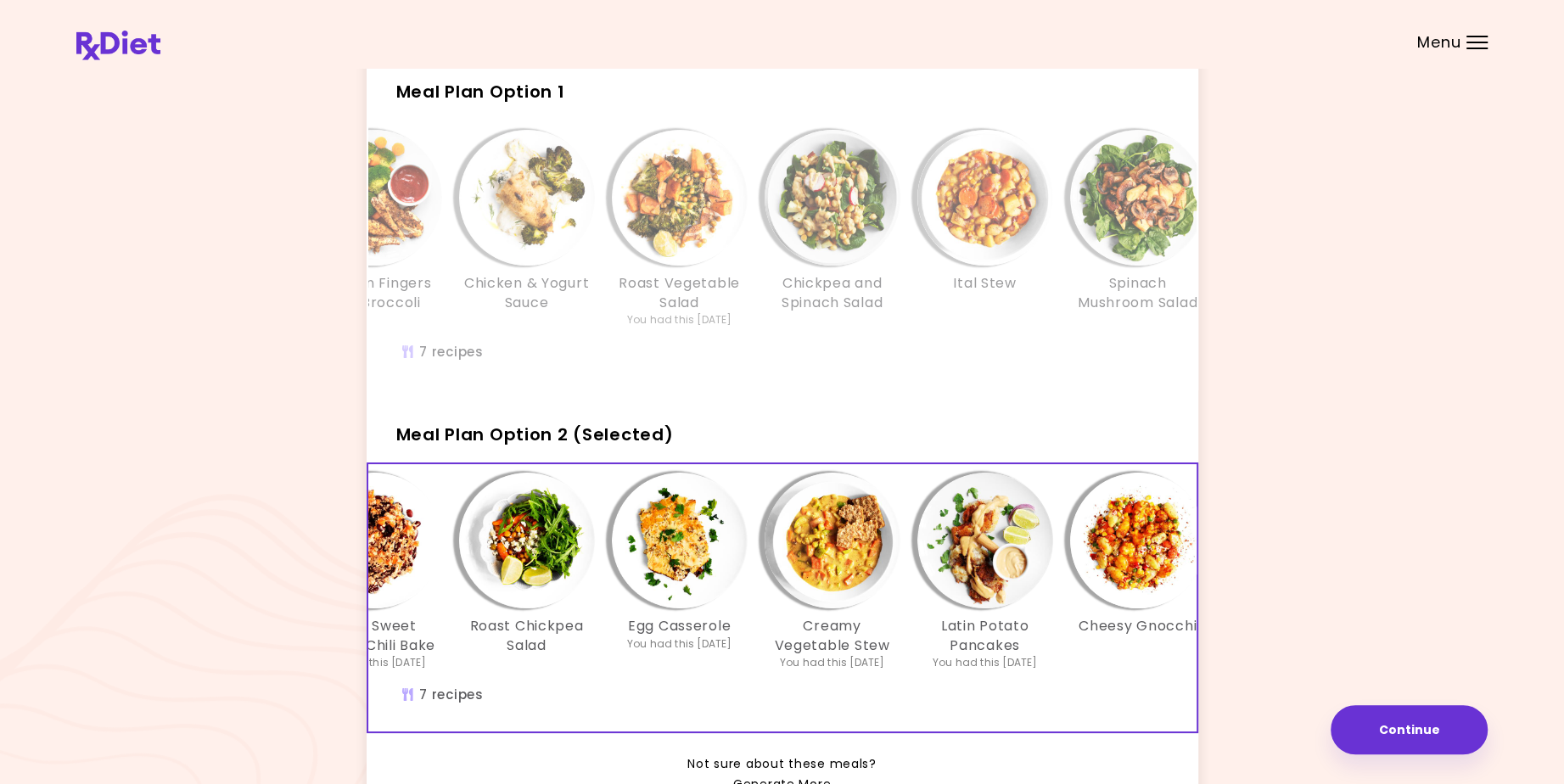
scroll to position [0, 291]
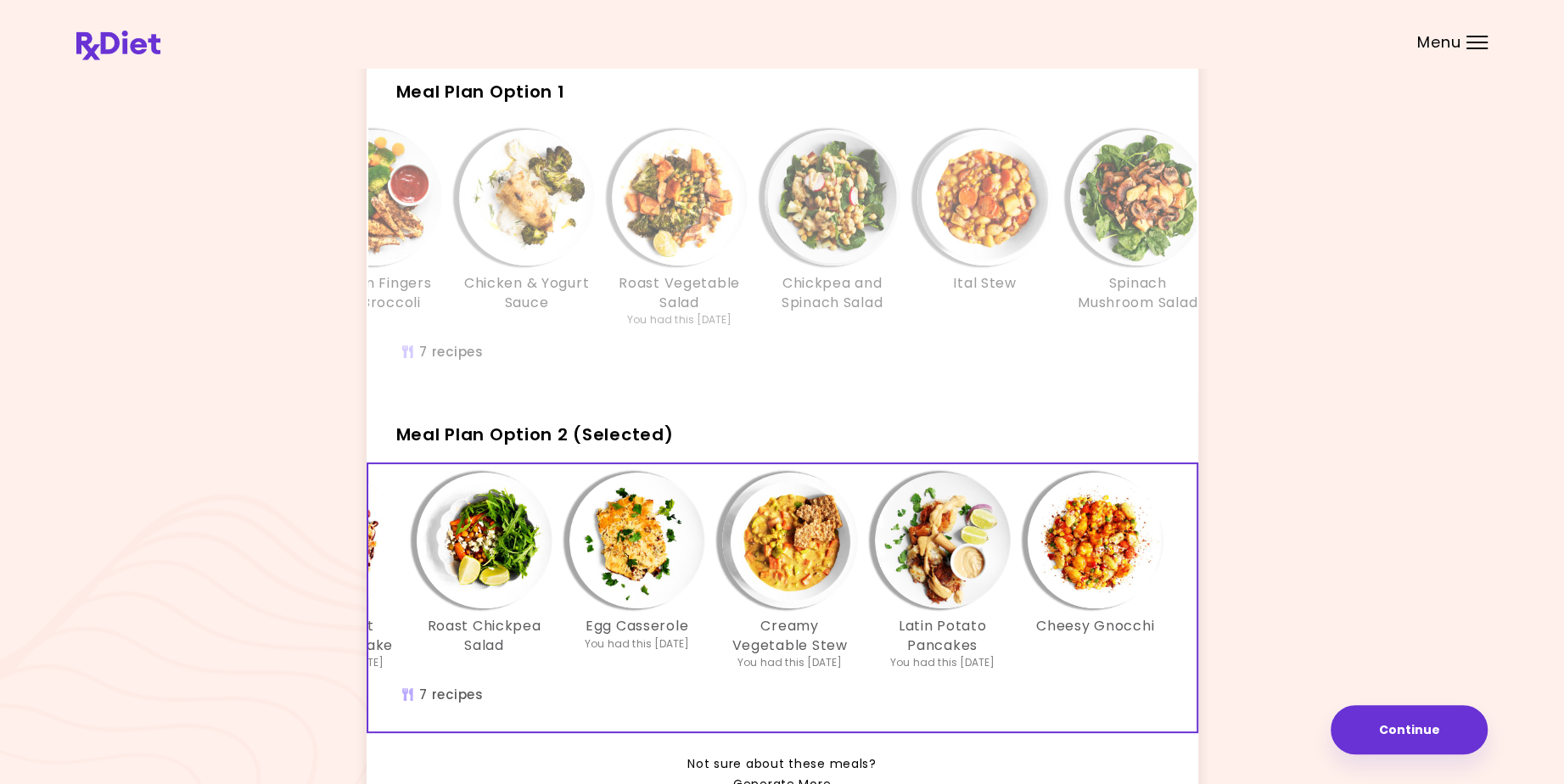
click at [941, 576] on img "Info - Latin Potato Pancakes - Meal Plan Option 2 (Selected)" at bounding box center [943, 540] width 136 height 136
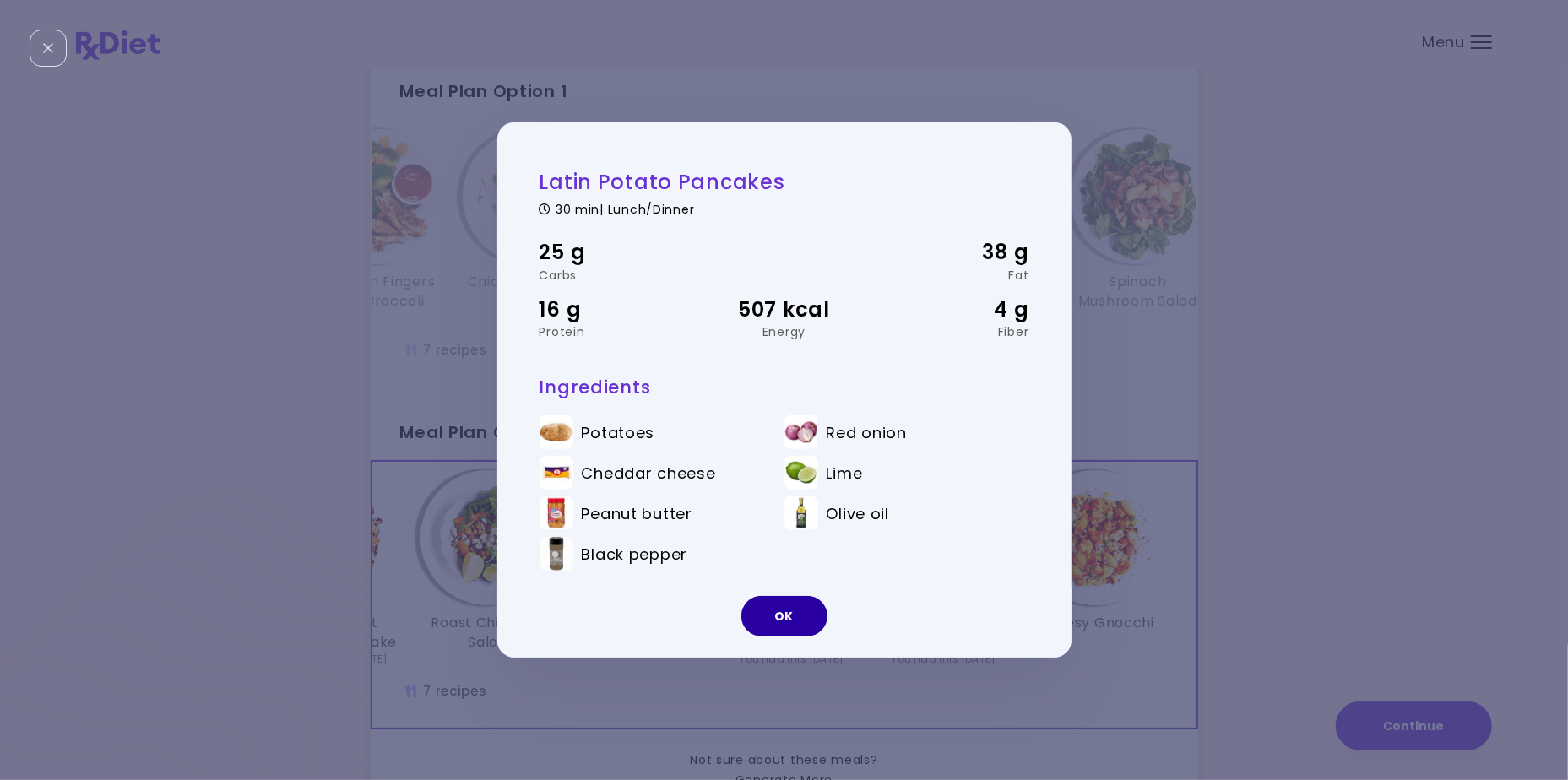
click at [779, 620] on button "OK" at bounding box center [784, 616] width 86 height 40
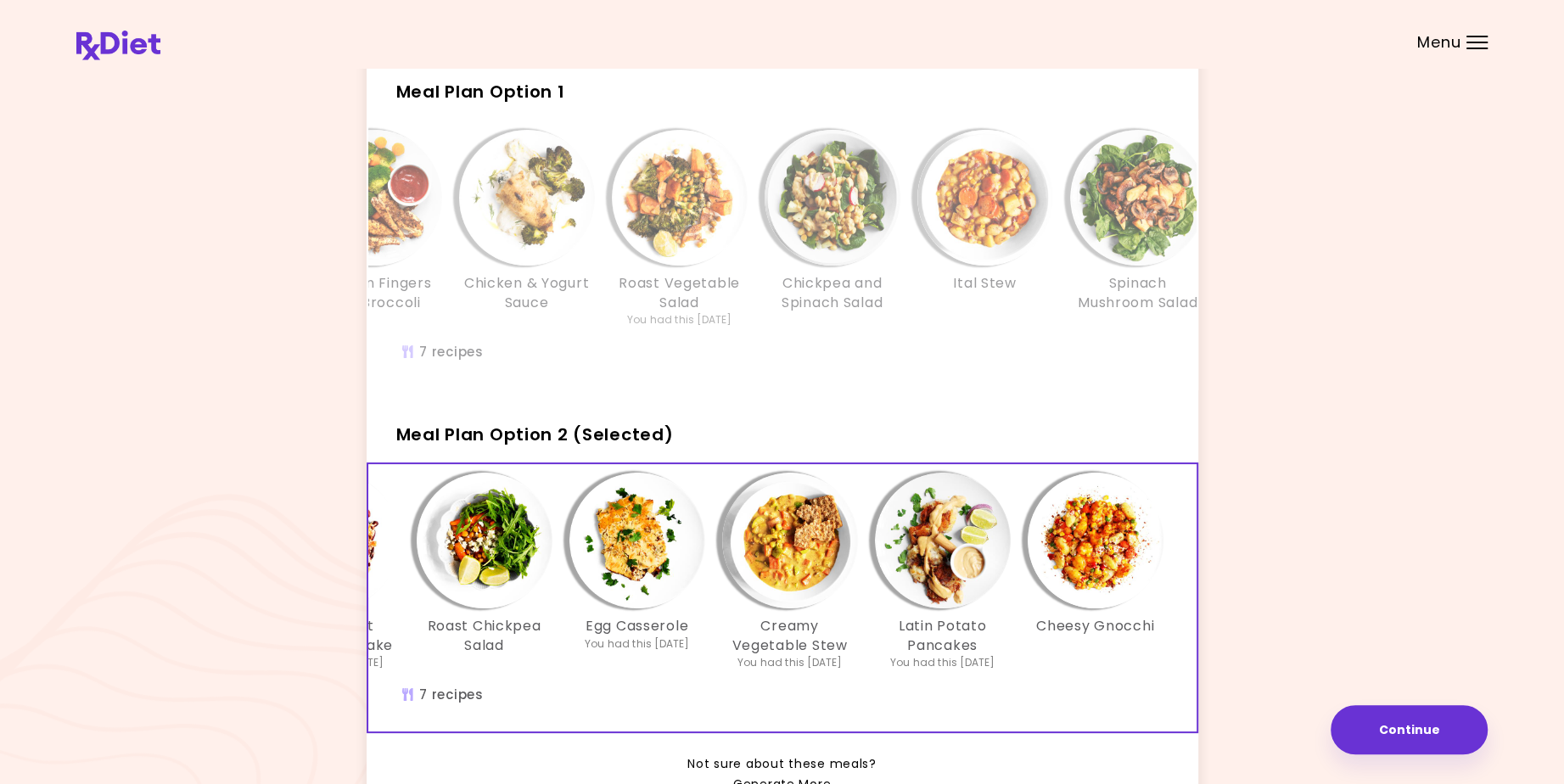
click at [1099, 572] on img "Info - Cheesy Gnocchi - Meal Plan Option 2 (Selected)" at bounding box center [1096, 540] width 136 height 136
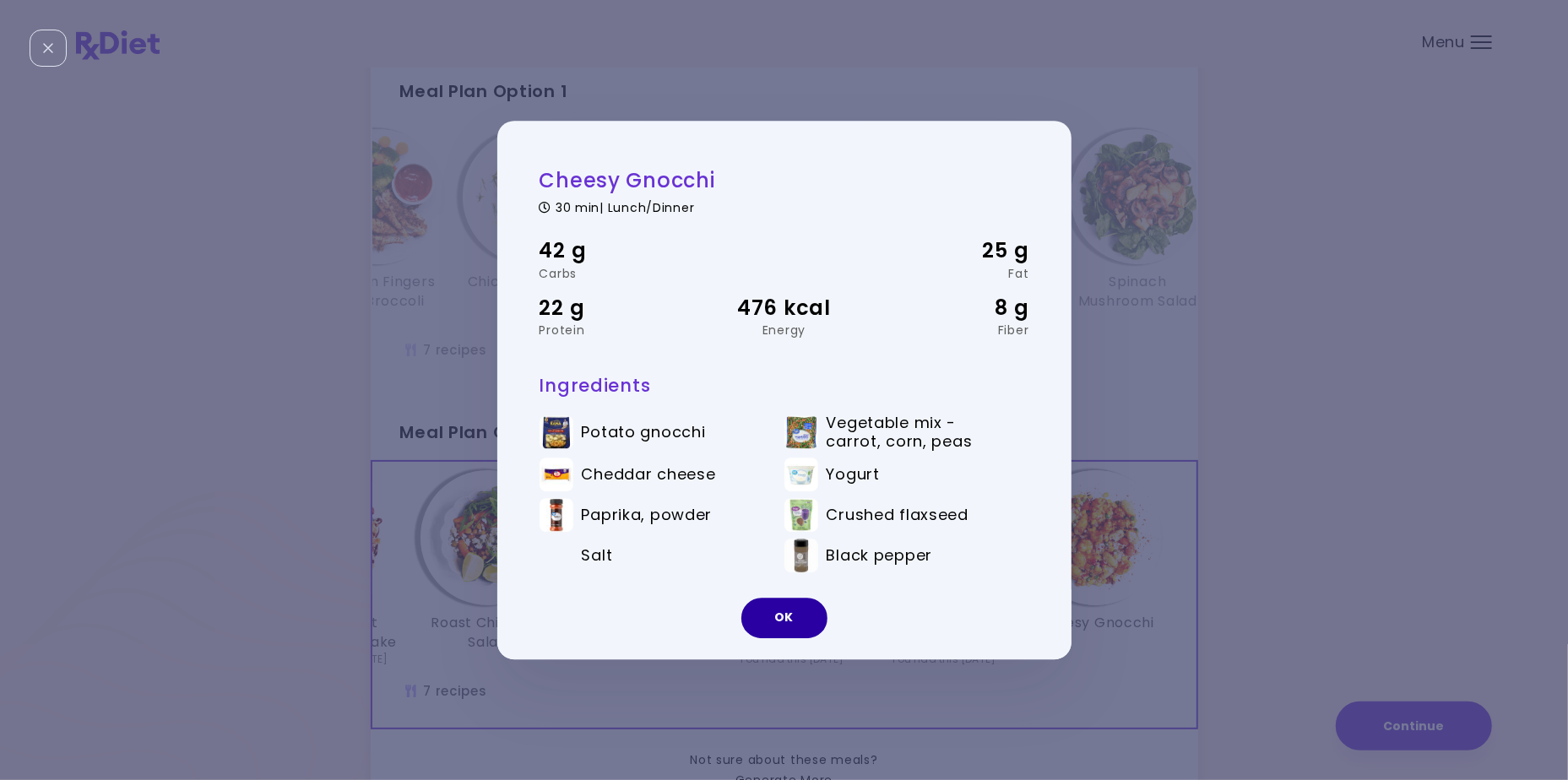
click at [790, 616] on button "OK" at bounding box center [784, 617] width 86 height 40
